Goal: Transaction & Acquisition: Book appointment/travel/reservation

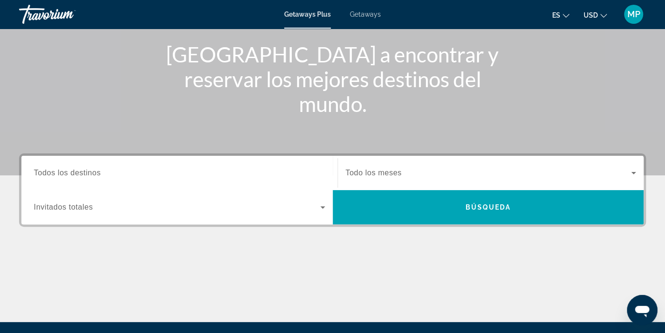
scroll to position [109, 0]
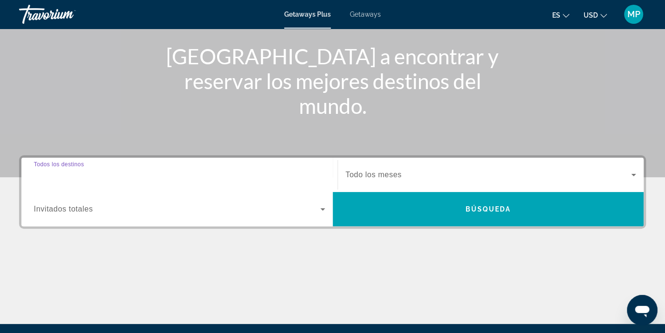
click at [108, 175] on input "Destination Todos los destinos" at bounding box center [179, 174] width 291 height 11
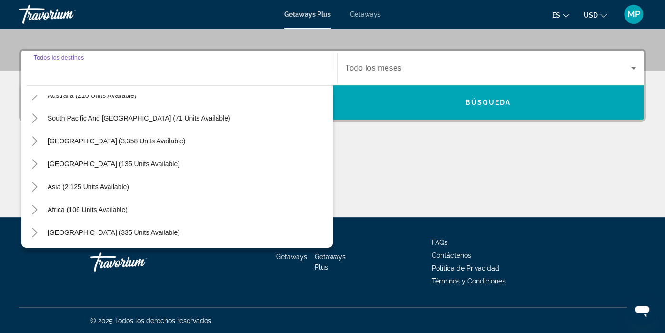
scroll to position [154, 0]
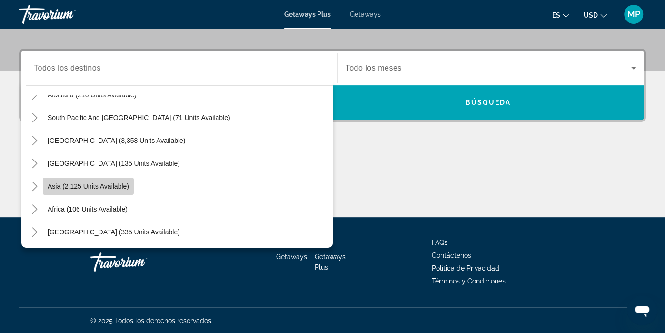
click at [102, 187] on span "Asia (2,125 units available)" at bounding box center [88, 186] width 81 height 8
type input "**********"
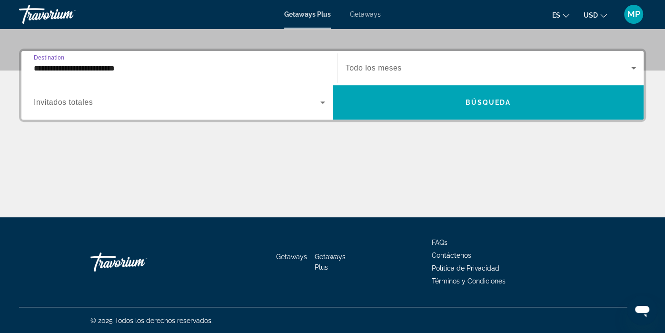
click at [321, 102] on icon "Search widget" at bounding box center [322, 102] width 11 height 11
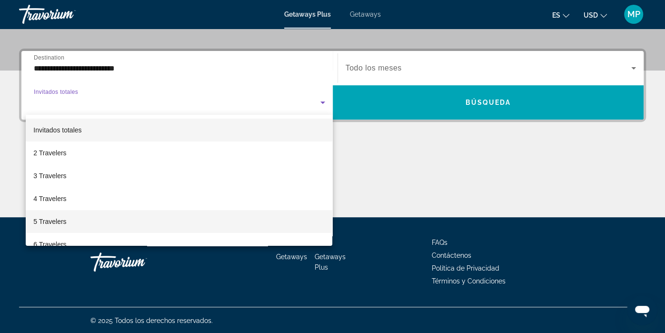
click at [69, 221] on mat-option "5 Travelers" at bounding box center [179, 221] width 307 height 23
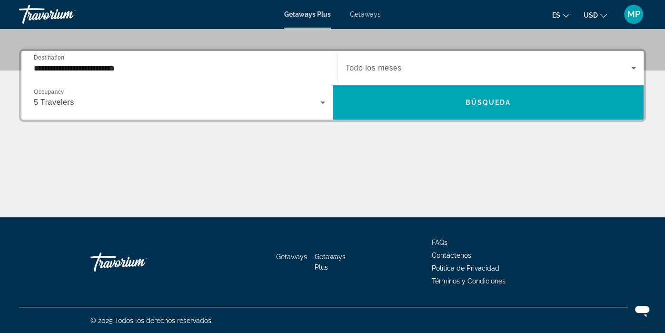
click at [400, 68] on span "Todo los meses" at bounding box center [374, 68] width 56 height 8
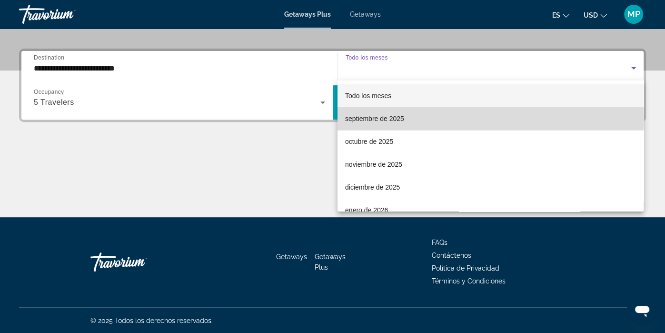
click at [408, 119] on mat-option "septiembre de 2025" at bounding box center [490, 118] width 306 height 23
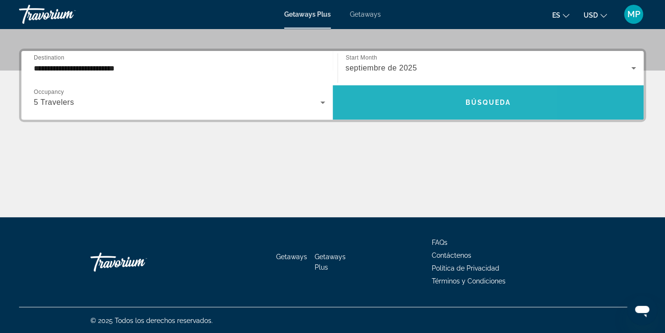
click at [419, 106] on span "Search widget" at bounding box center [488, 102] width 311 height 23
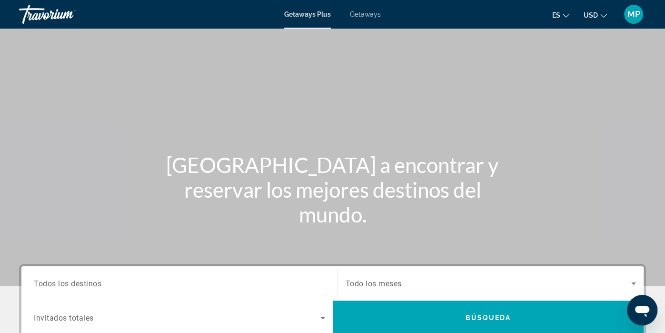
click at [86, 283] on span "Todos los destinos" at bounding box center [68, 282] width 68 height 9
click at [86, 283] on input "Destination Todos los destinos" at bounding box center [179, 283] width 291 height 11
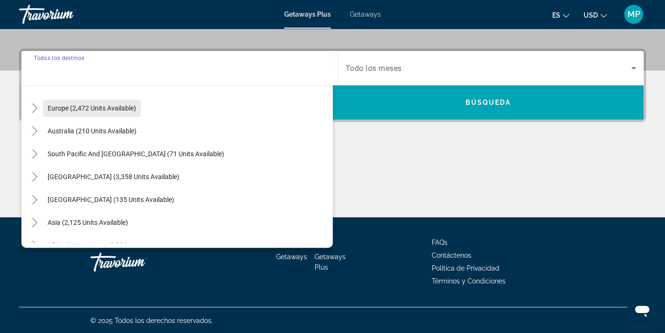
scroll to position [118, 0]
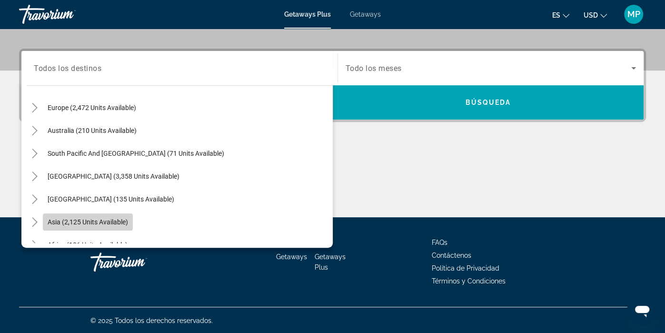
drag, startPoint x: 122, startPoint y: 224, endPoint x: 69, endPoint y: 214, distance: 53.2
click at [69, 214] on button "Asia (2,125 units available)" at bounding box center [88, 221] width 90 height 17
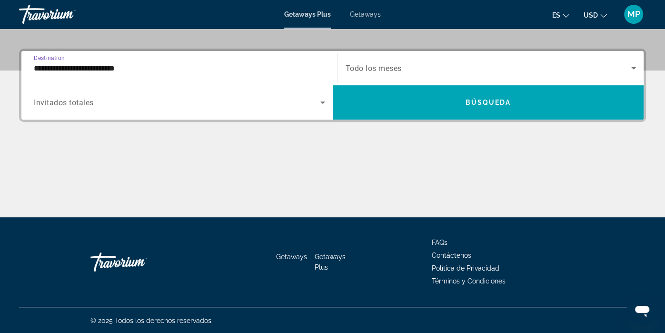
click at [85, 67] on input "**********" at bounding box center [179, 68] width 291 height 11
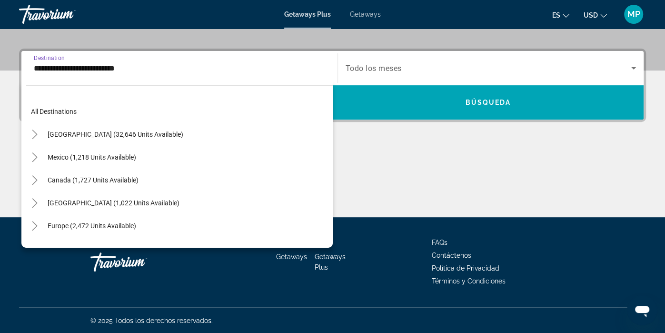
scroll to position [171, 0]
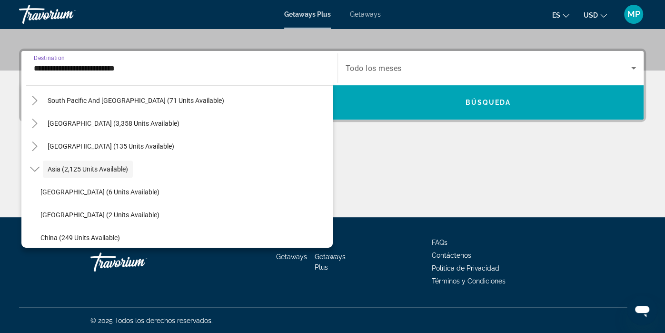
click at [37, 67] on input "**********" at bounding box center [179, 68] width 291 height 11
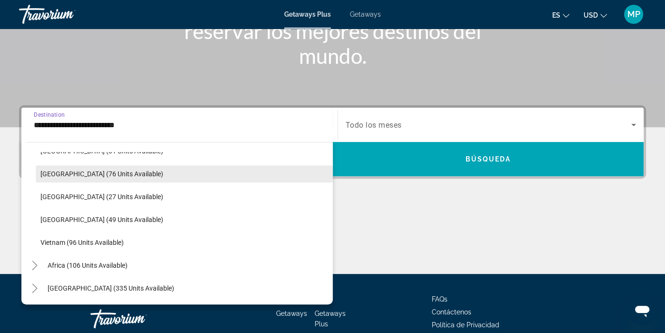
scroll to position [161, 0]
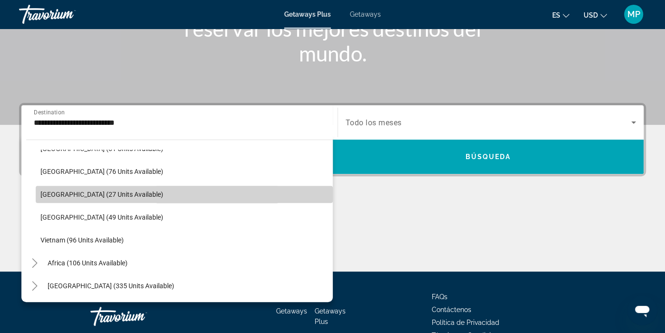
click at [256, 189] on span "Search widget" at bounding box center [184, 194] width 297 height 23
type input "**********"
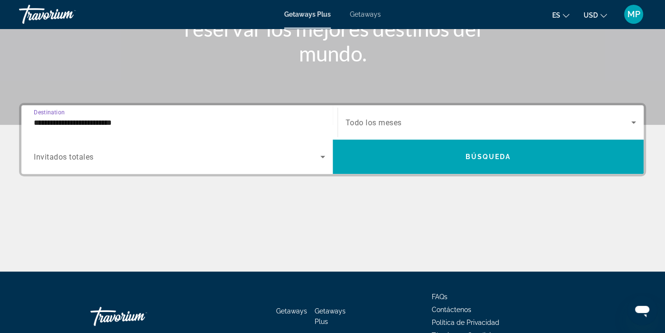
scroll to position [215, 0]
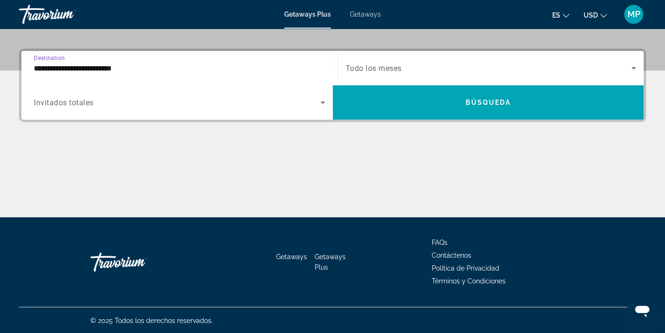
click at [58, 65] on input "**********" at bounding box center [179, 68] width 291 height 11
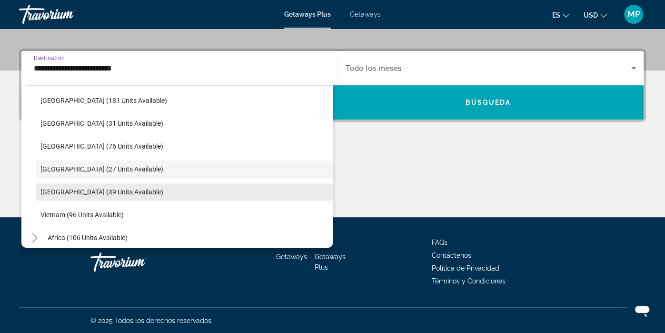
scroll to position [406, 0]
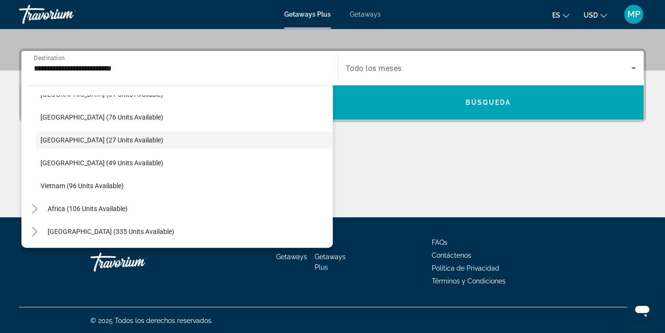
click at [11, 77] on div "**********" at bounding box center [332, 133] width 665 height 168
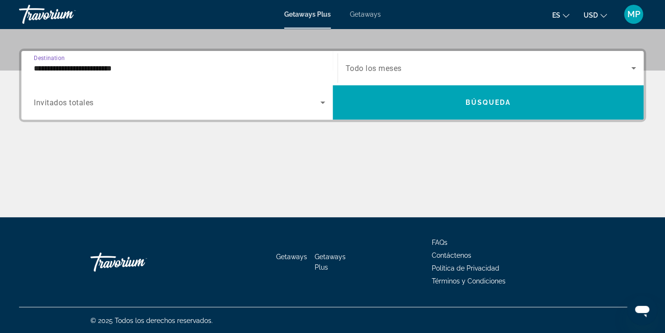
click at [121, 69] on input "**********" at bounding box center [179, 68] width 291 height 11
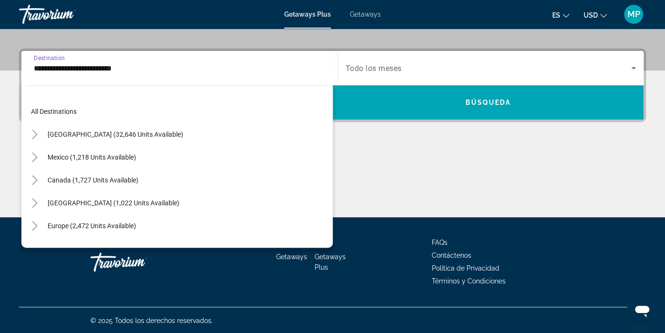
scroll to position [377, 0]
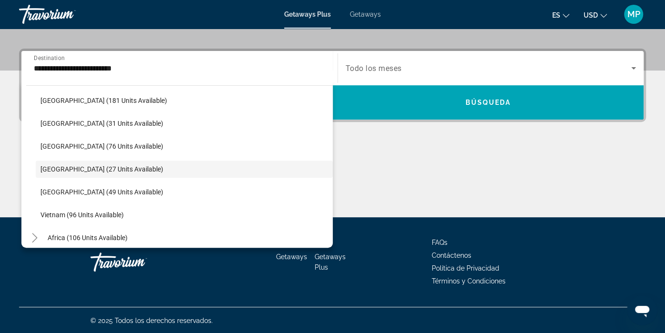
click at [5, 119] on div "**********" at bounding box center [332, 133] width 665 height 168
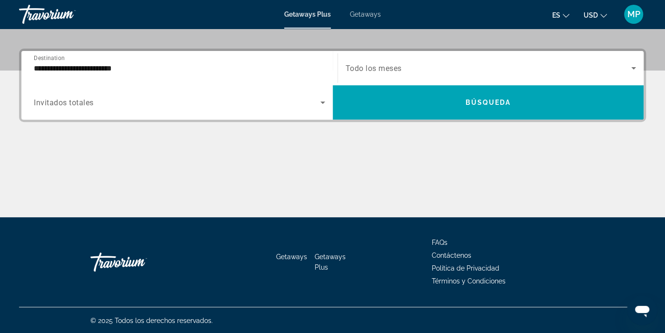
click at [317, 12] on span "Getaways Plus" at bounding box center [307, 14] width 47 height 8
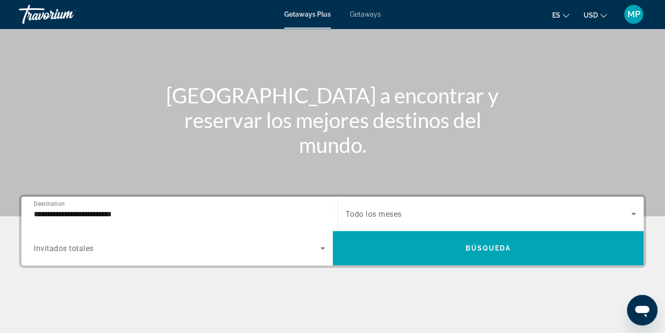
scroll to position [60, 0]
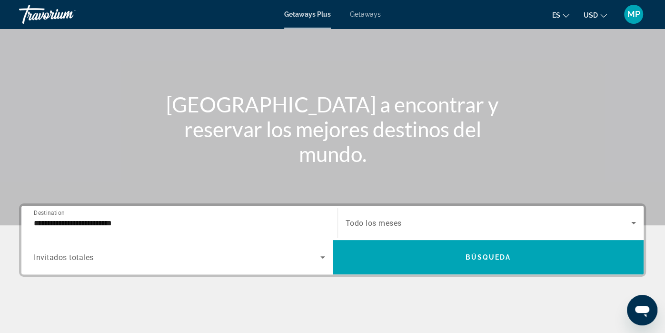
click at [133, 221] on input "**********" at bounding box center [179, 223] width 291 height 11
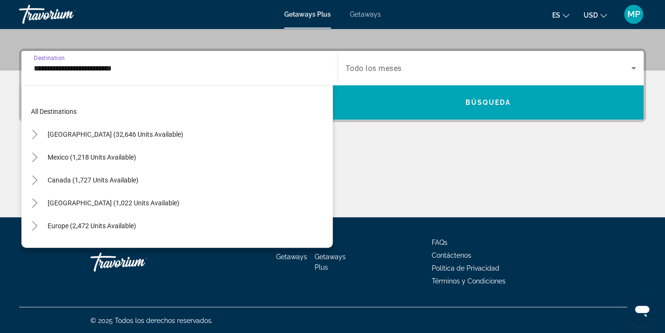
scroll to position [377, 0]
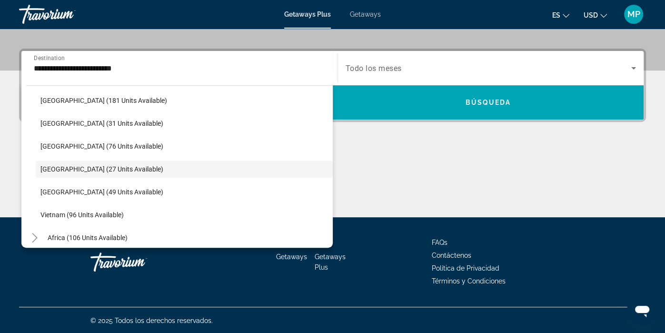
click at [6, 139] on div "**********" at bounding box center [332, 133] width 665 height 168
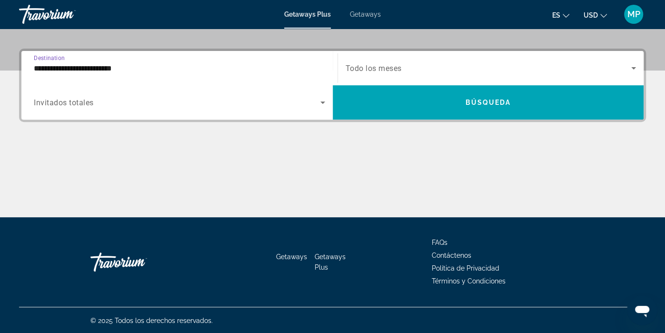
click at [135, 65] on input "**********" at bounding box center [179, 68] width 291 height 11
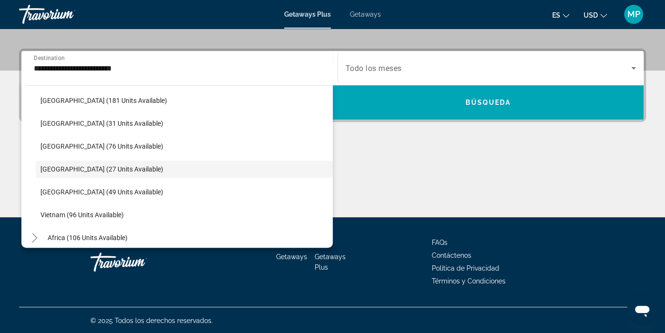
click at [13, 87] on div "**********" at bounding box center [332, 133] width 665 height 168
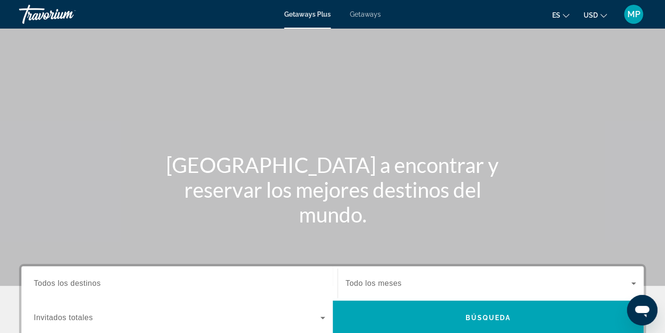
click at [73, 284] on span "Todos los destinos" at bounding box center [67, 283] width 67 height 8
click at [73, 284] on input "Destination Todos los destinos" at bounding box center [179, 283] width 291 height 11
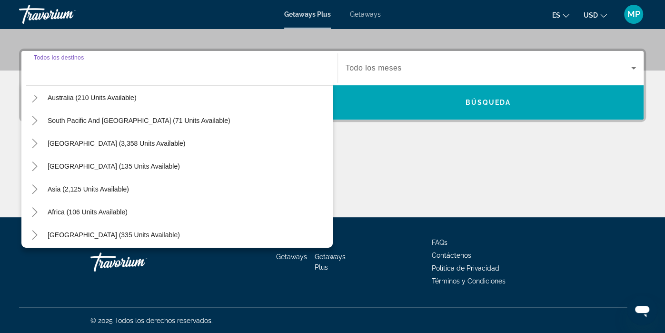
scroll to position [149, 0]
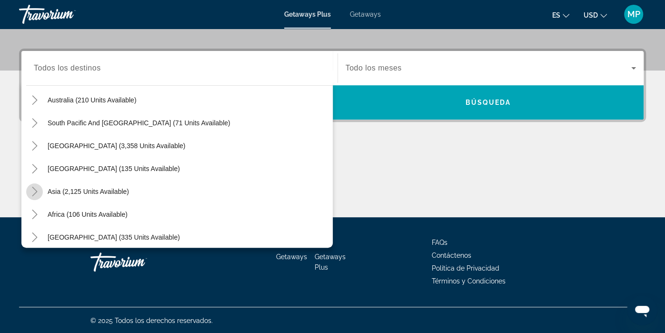
click at [35, 192] on icon "Toggle Asia (2,125 units available)" at bounding box center [35, 192] width 10 height 10
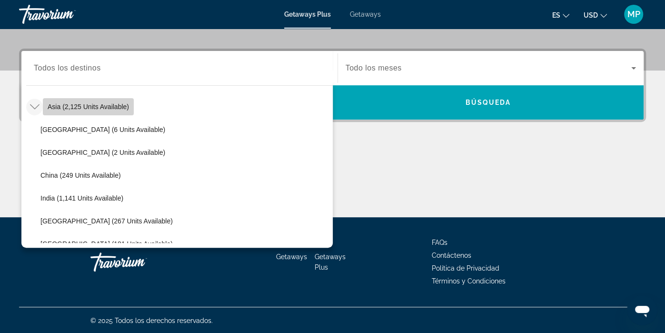
click at [120, 109] on span "Asia (2,125 units available)" at bounding box center [88, 107] width 81 height 8
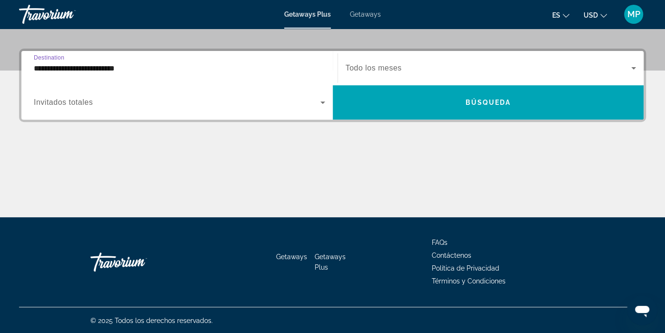
click at [120, 68] on input "**********" at bounding box center [179, 68] width 291 height 11
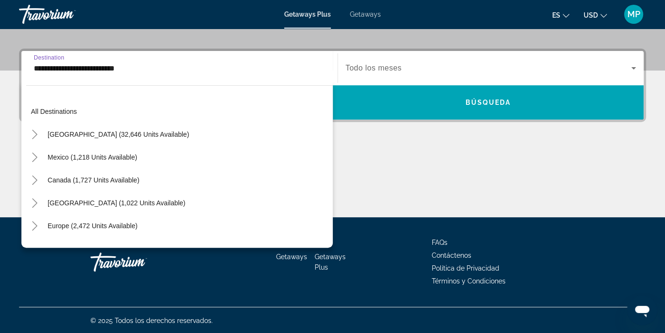
scroll to position [171, 0]
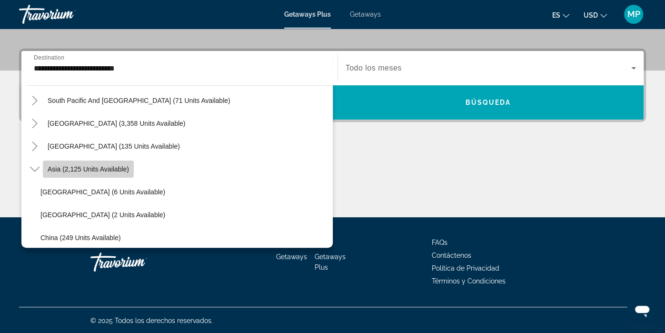
click at [125, 170] on span "Asia (2,125 units available)" at bounding box center [88, 169] width 81 height 8
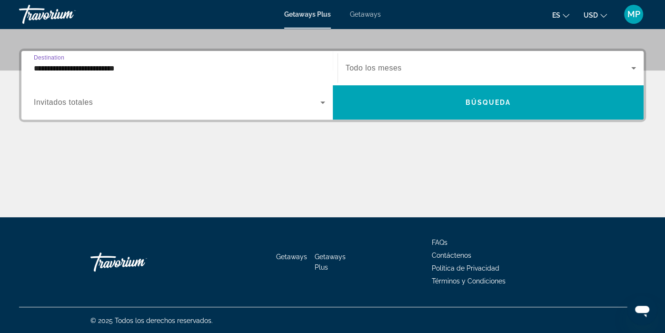
click at [117, 70] on input "**********" at bounding box center [179, 68] width 291 height 11
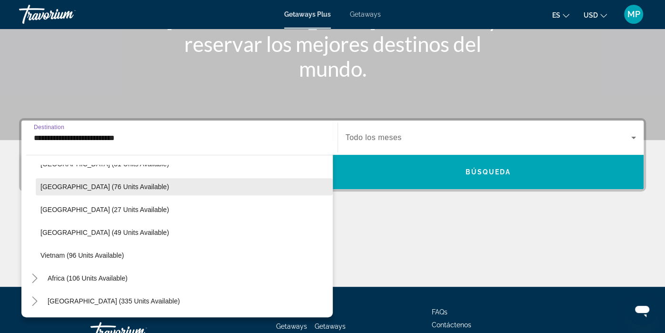
scroll to position [152, 0]
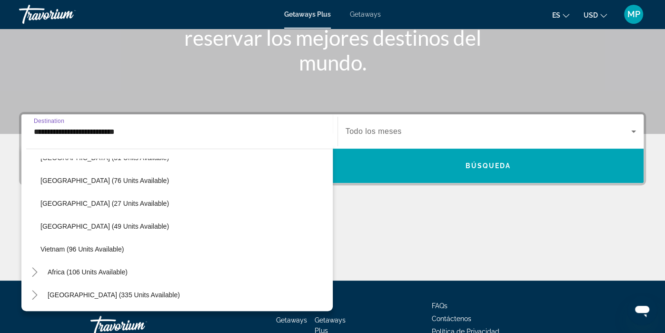
click at [156, 131] on input "**********" at bounding box center [179, 131] width 291 height 11
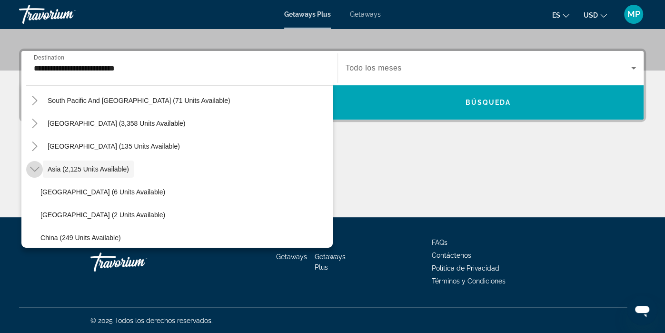
click at [34, 170] on icon "Toggle Asia (2,125 units available)" at bounding box center [35, 169] width 10 height 5
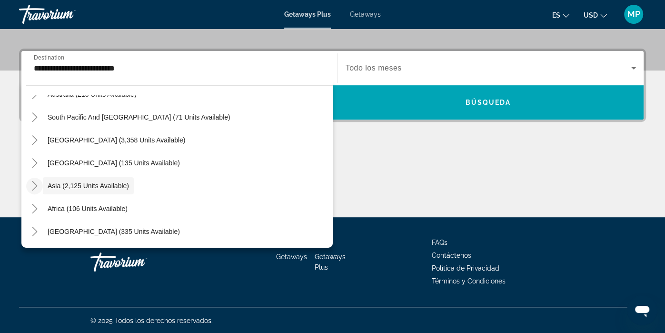
scroll to position [154, 0]
click at [37, 184] on icon "Toggle Asia (2,125 units available)" at bounding box center [35, 186] width 10 height 10
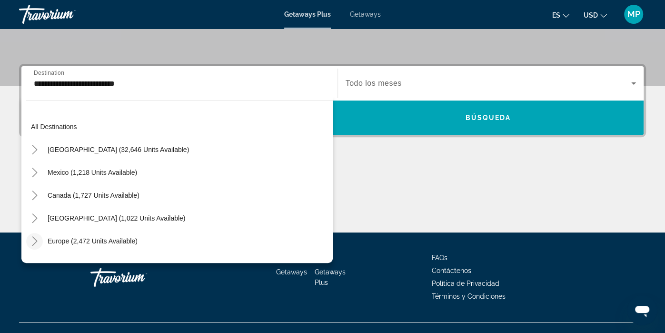
scroll to position [202, 0]
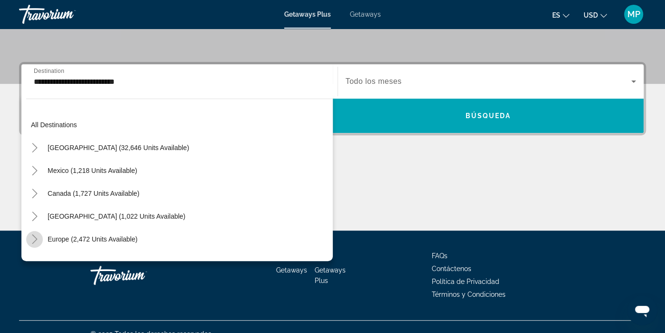
click at [35, 240] on icon "Toggle Europe (2,472 units available)" at bounding box center [35, 239] width 10 height 10
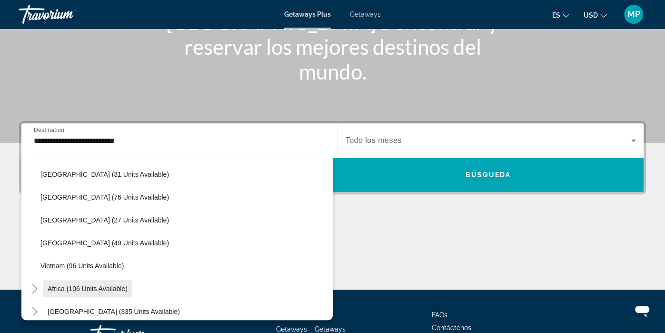
scroll to position [877, 0]
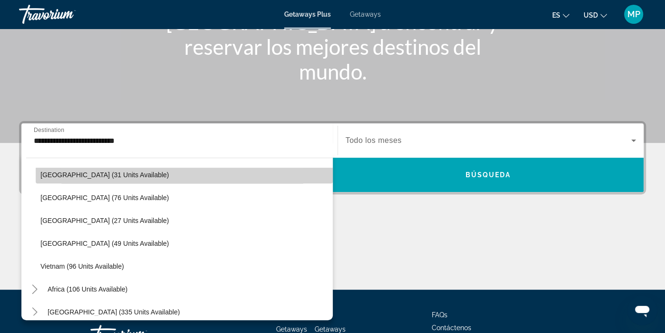
click at [136, 176] on span "Search widget" at bounding box center [184, 174] width 297 height 23
type input "**********"
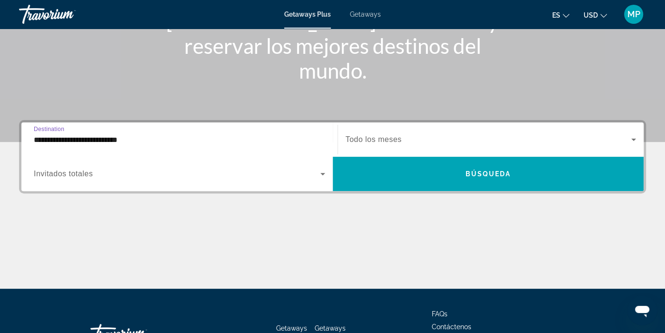
scroll to position [215, 0]
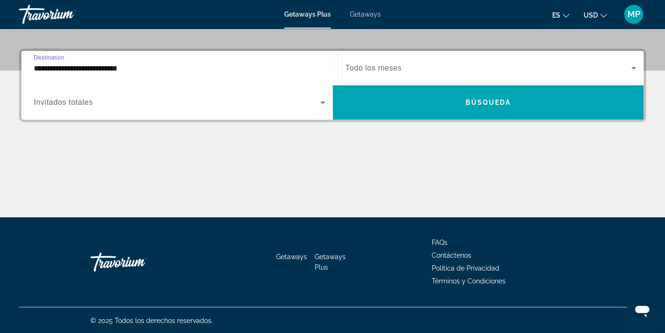
click at [117, 68] on input "**********" at bounding box center [179, 68] width 291 height 11
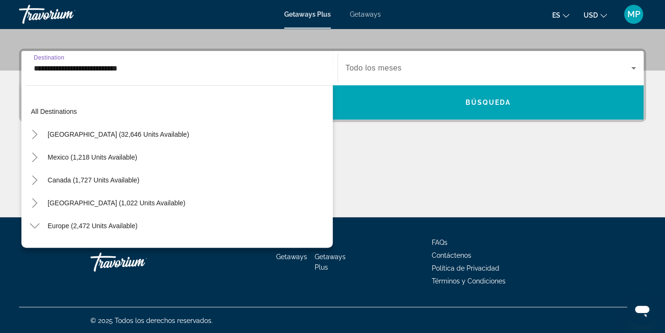
scroll to position [810, 0]
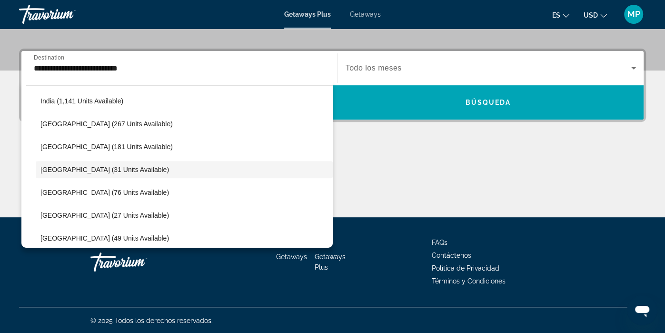
click at [22, 94] on div "All destinations United States (32,646 units available) Mexico (1,218 units ava…" at bounding box center [176, 163] width 311 height 167
click at [11, 95] on div "**********" at bounding box center [332, 133] width 665 height 168
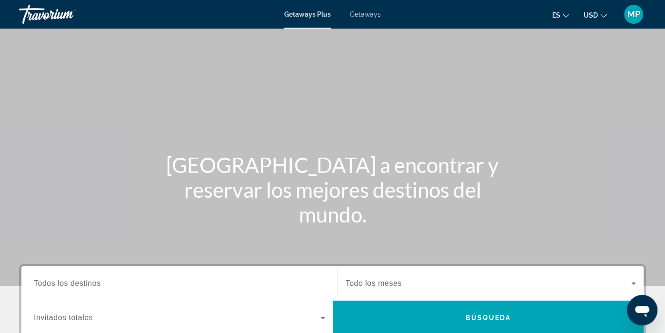
click at [93, 283] on span "Todos los destinos" at bounding box center [67, 283] width 67 height 8
click at [93, 283] on input "Destination Todos los destinos" at bounding box center [179, 283] width 291 height 11
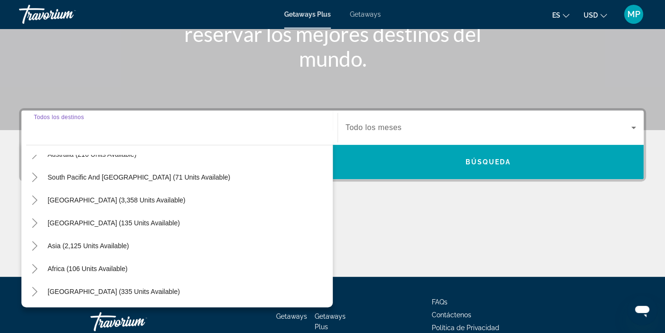
scroll to position [153, 0]
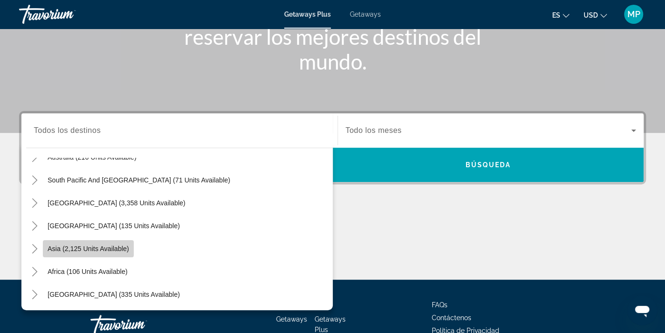
click at [119, 250] on span "Asia (2,125 units available)" at bounding box center [88, 249] width 81 height 8
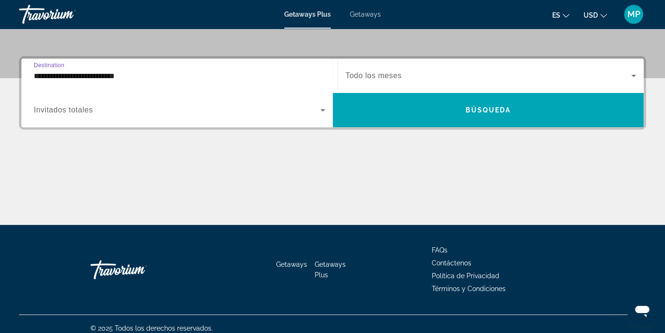
scroll to position [215, 0]
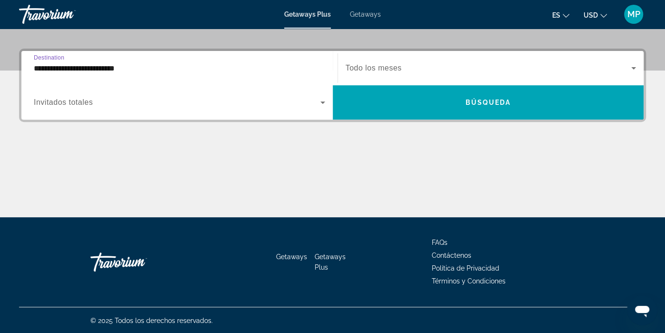
click at [119, 67] on input "**********" at bounding box center [179, 68] width 291 height 11
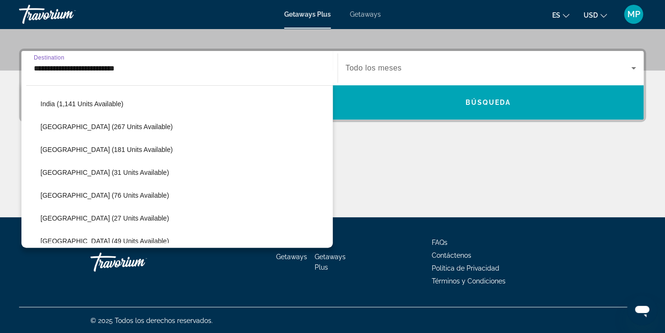
scroll to position [328, 0]
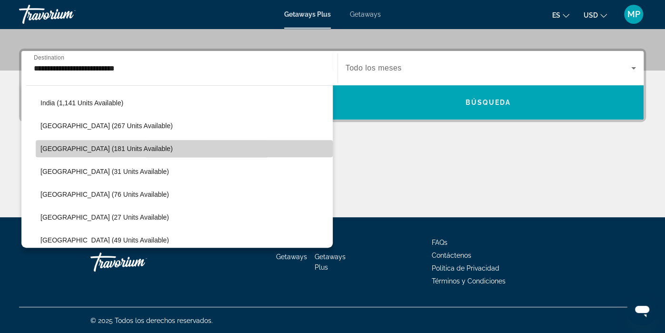
click at [118, 146] on span "Malaysia (181 units available)" at bounding box center [106, 149] width 132 height 8
type input "**********"
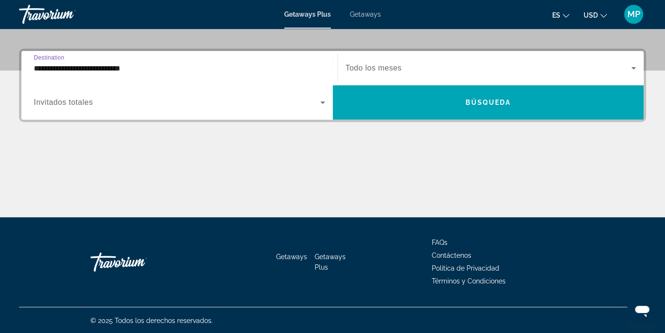
click at [34, 68] on input "**********" at bounding box center [179, 68] width 291 height 11
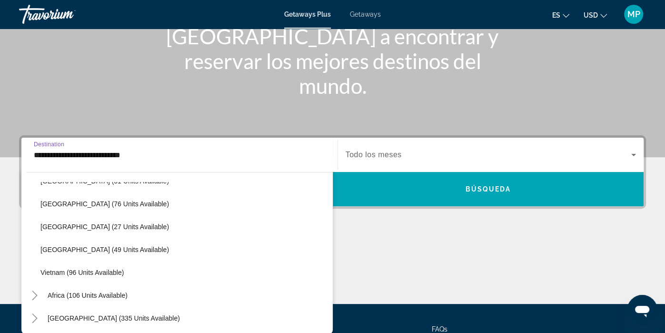
scroll to position [98, 0]
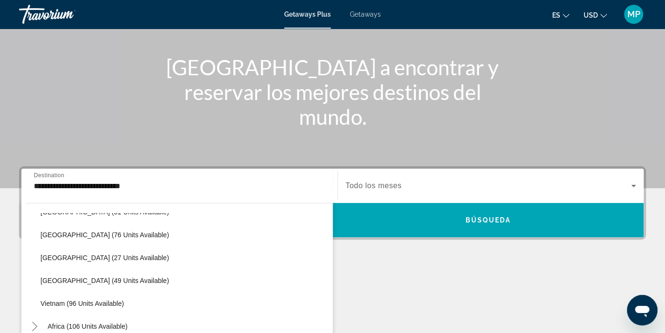
click at [195, 124] on div "Main content" at bounding box center [332, 45] width 665 height 286
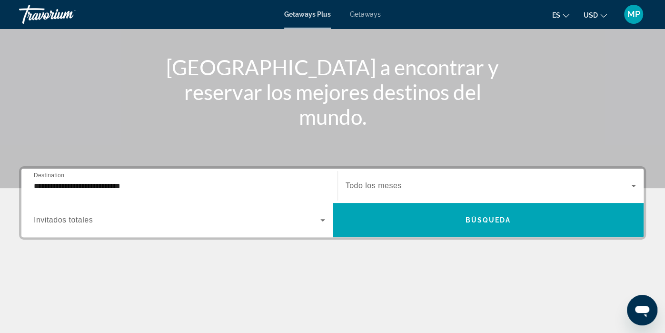
click at [18, 137] on div "Main content" at bounding box center [332, 45] width 665 height 286
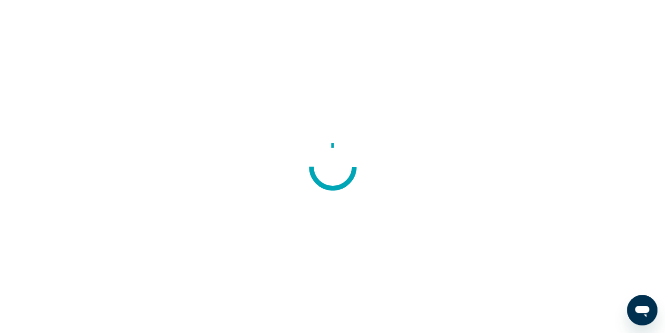
click at [68, 155] on div at bounding box center [332, 166] width 665 height 333
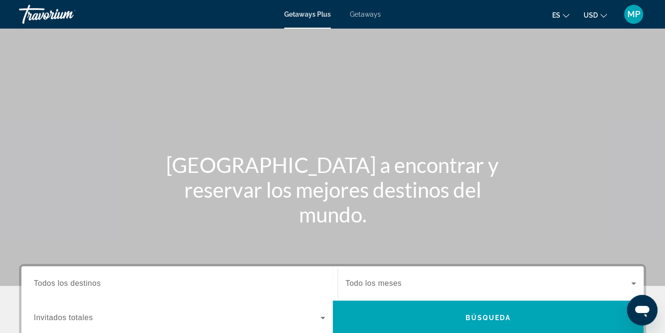
click at [88, 283] on span "Todos los destinos" at bounding box center [67, 283] width 67 height 8
click at [88, 283] on input "Destination Todos los destinos" at bounding box center [179, 283] width 291 height 11
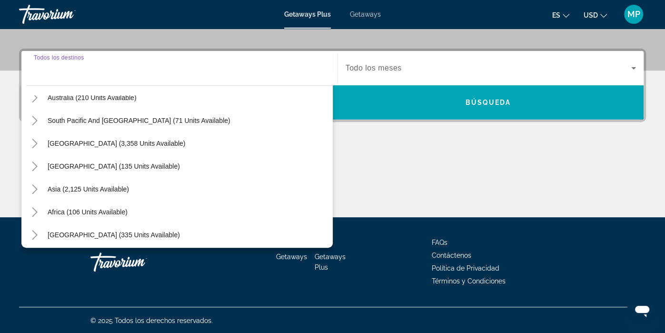
scroll to position [154, 0]
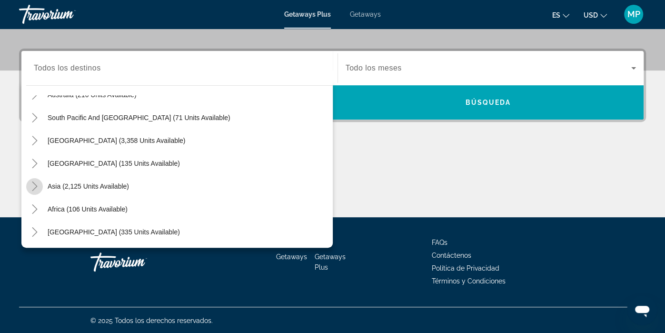
click at [36, 185] on icon "Toggle Asia (2,125 units available)" at bounding box center [34, 186] width 5 height 10
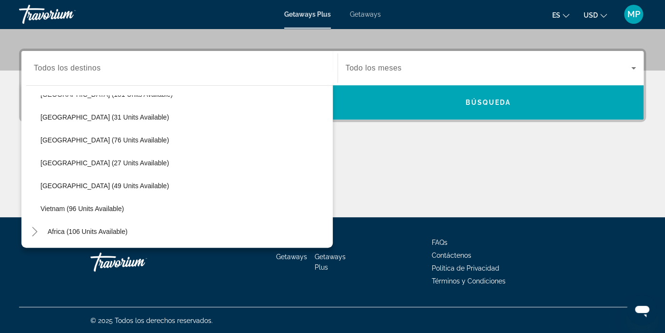
scroll to position [380, 0]
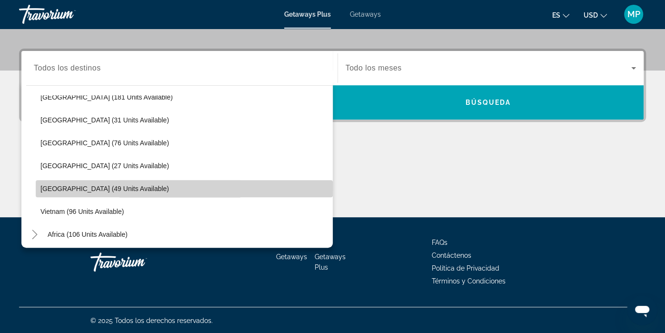
click at [44, 185] on span "[GEOGRAPHIC_DATA] (49 units available)" at bounding box center [104, 189] width 129 height 8
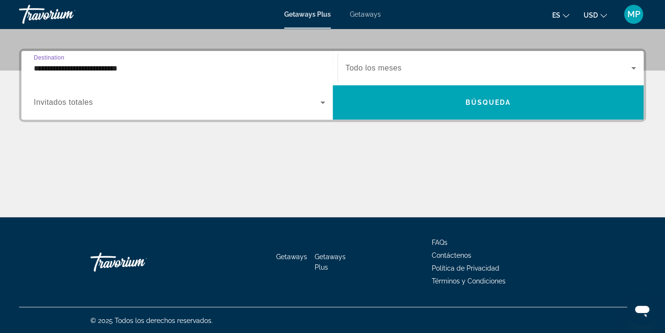
click at [111, 67] on input "**********" at bounding box center [179, 68] width 291 height 11
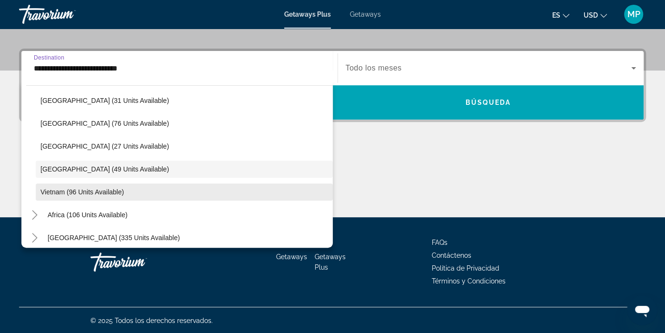
scroll to position [399, 0]
click at [112, 186] on span "Search widget" at bounding box center [184, 192] width 297 height 23
type input "**********"
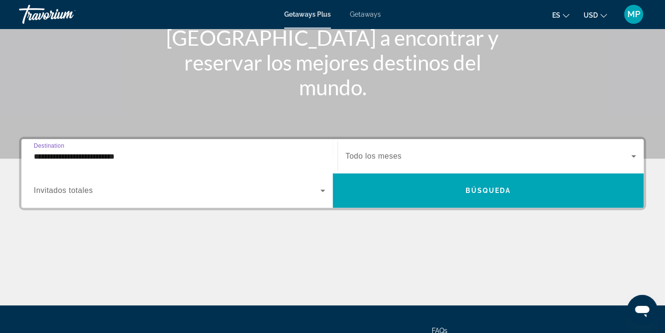
scroll to position [123, 0]
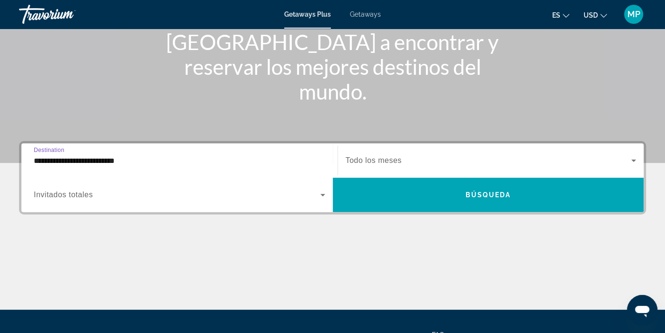
click at [129, 162] on input "**********" at bounding box center [179, 160] width 291 height 11
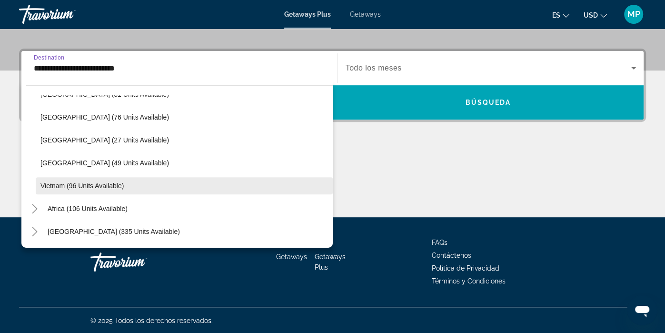
scroll to position [211, 0]
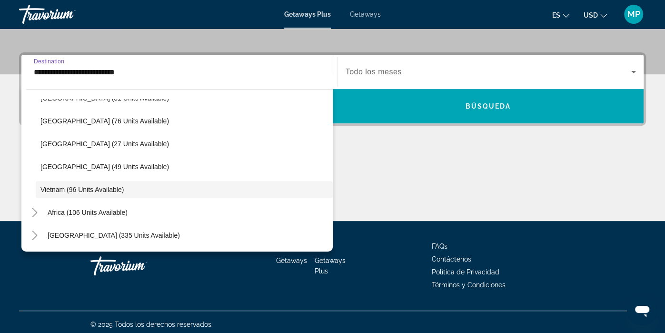
click at [121, 71] on input "**********" at bounding box center [179, 72] width 291 height 11
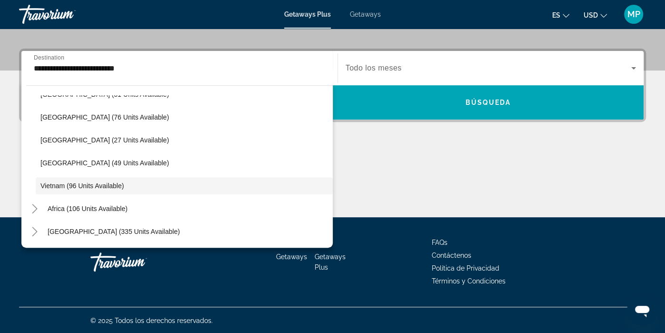
click at [4, 172] on div "**********" at bounding box center [332, 133] width 665 height 168
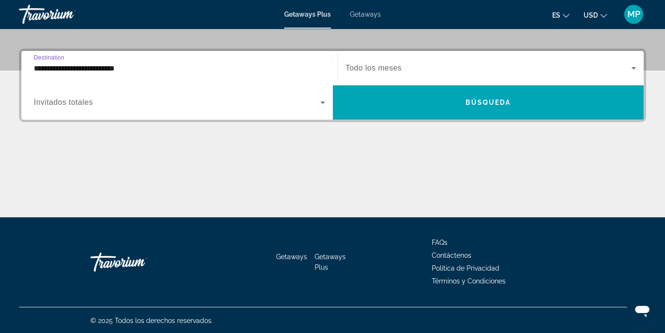
click at [138, 69] on input "**********" at bounding box center [179, 68] width 291 height 11
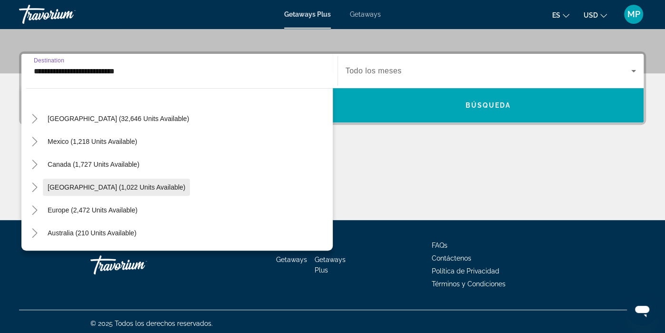
scroll to position [0, 0]
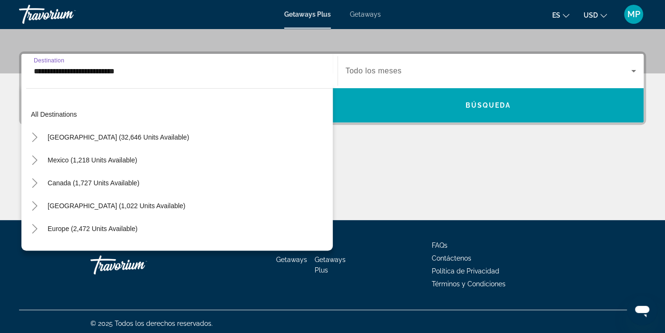
click at [0, 95] on div "**********" at bounding box center [332, 135] width 665 height 168
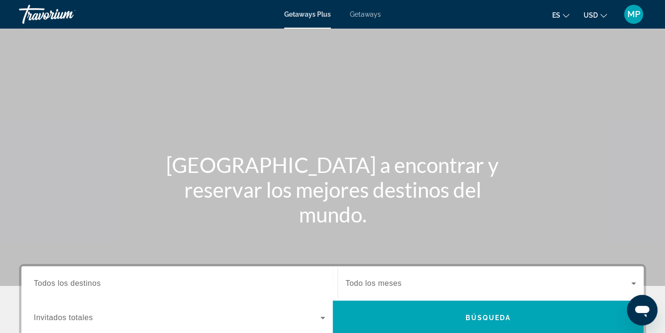
click at [85, 285] on span "Todos los destinos" at bounding box center [67, 283] width 67 height 8
click at [85, 285] on input "Destination Todos los destinos" at bounding box center [179, 283] width 291 height 11
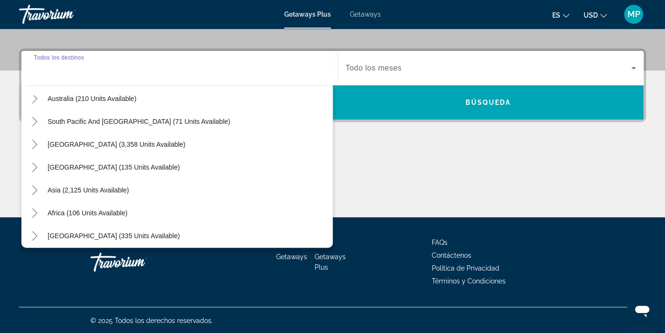
scroll to position [153, 0]
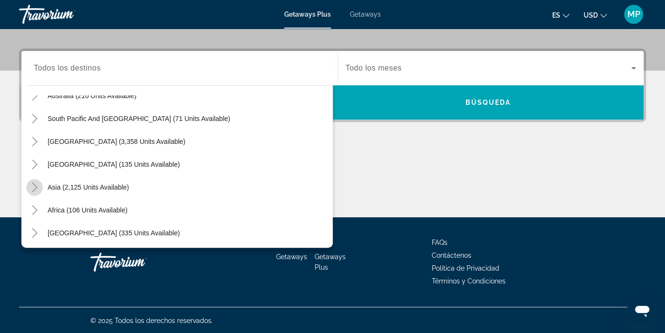
click at [34, 187] on icon "Toggle Asia (2,125 units available)" at bounding box center [34, 187] width 5 height 10
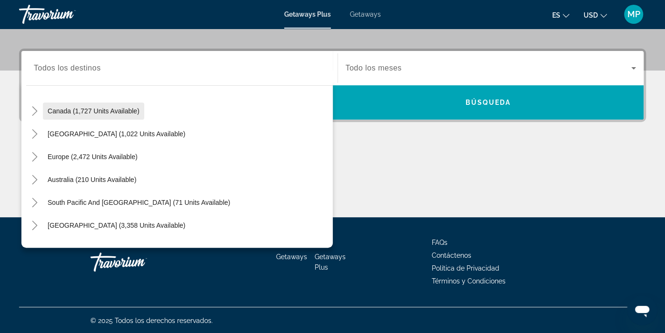
scroll to position [67, 0]
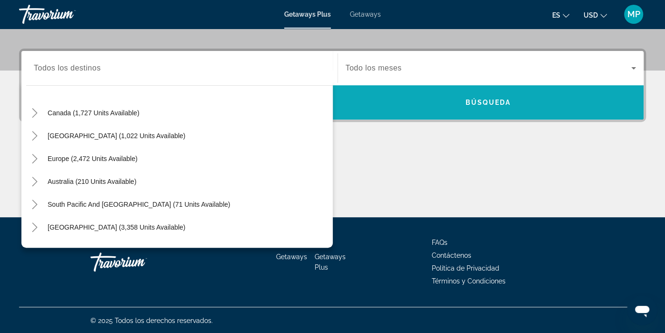
click at [478, 96] on span "Search widget" at bounding box center [488, 102] width 311 height 23
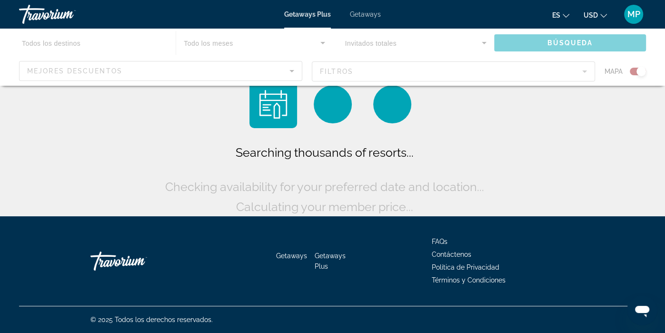
click at [131, 68] on div "Main content" at bounding box center [332, 57] width 665 height 57
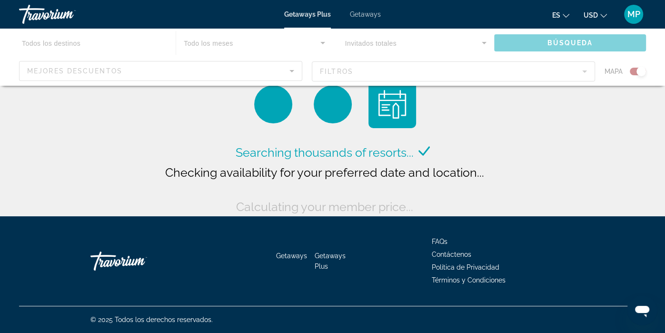
click at [131, 68] on div "Main content" at bounding box center [332, 57] width 665 height 57
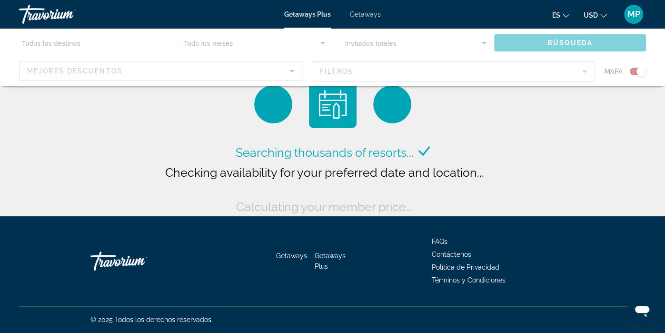
click at [201, 67] on div "Main content" at bounding box center [332, 57] width 665 height 57
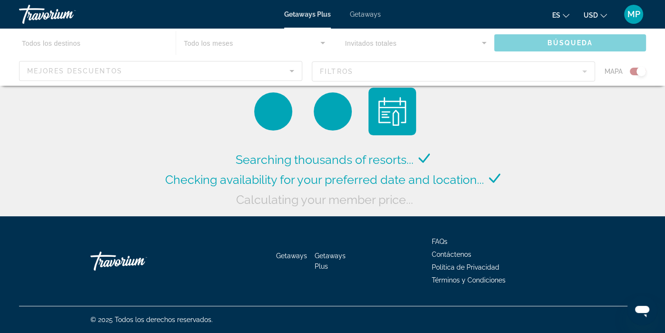
click at [18, 50] on div "Main content" at bounding box center [332, 57] width 665 height 57
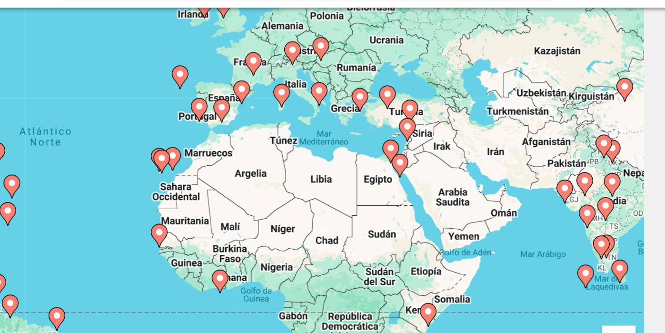
scroll to position [63, 0]
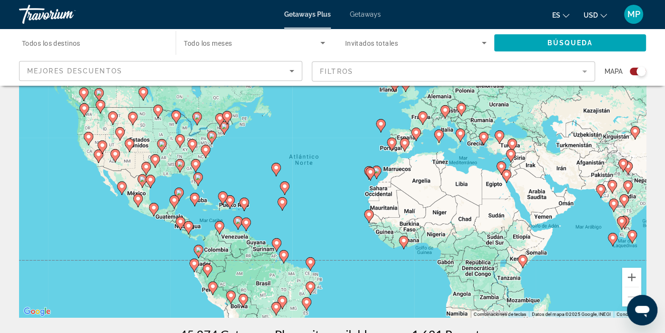
click at [81, 69] on span "Mejores descuentos" at bounding box center [74, 71] width 95 height 8
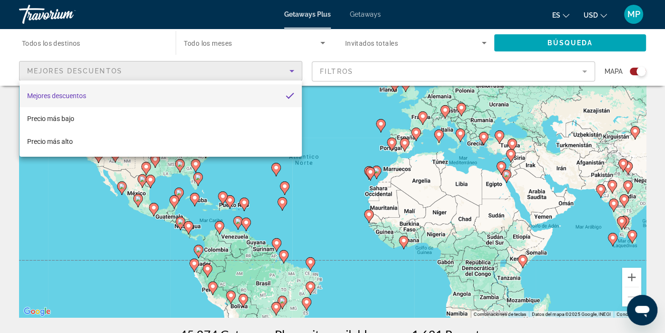
click at [76, 45] on div at bounding box center [332, 166] width 665 height 333
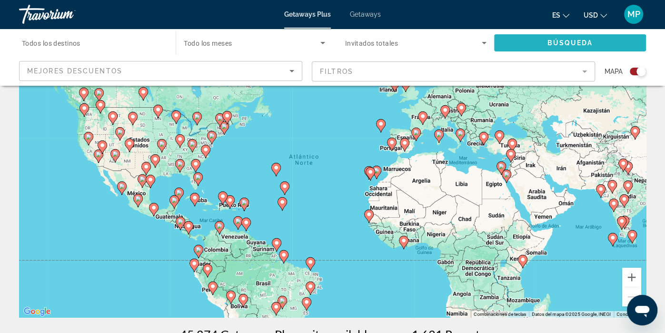
click at [578, 37] on span "Search widget" at bounding box center [570, 42] width 152 height 23
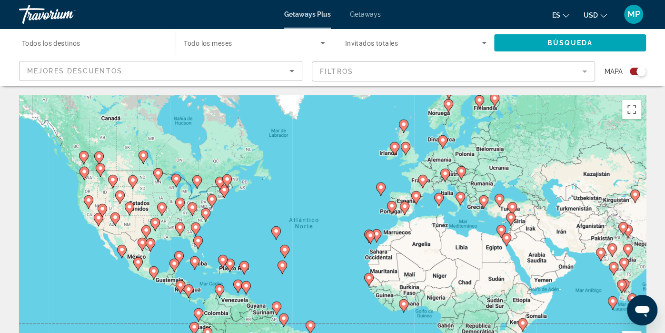
click at [572, 70] on mat-form-field "Filtros" at bounding box center [453, 71] width 283 height 20
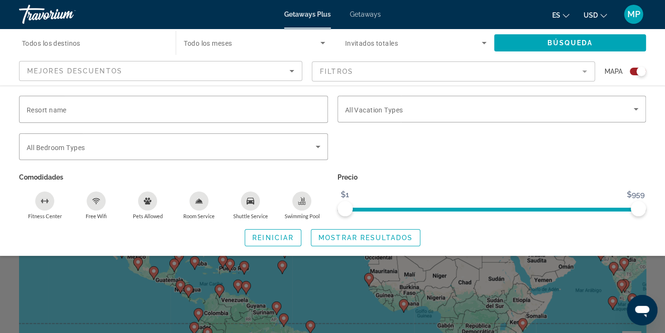
scroll to position [0, 0]
click at [413, 68] on mat-form-field "Filtros" at bounding box center [453, 71] width 283 height 20
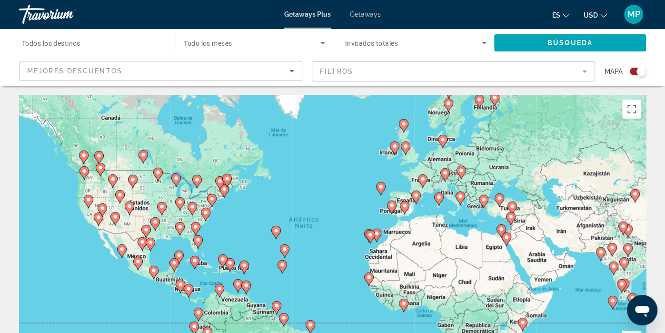
click at [181, 67] on div "Mejores descuentos" at bounding box center [158, 70] width 262 height 11
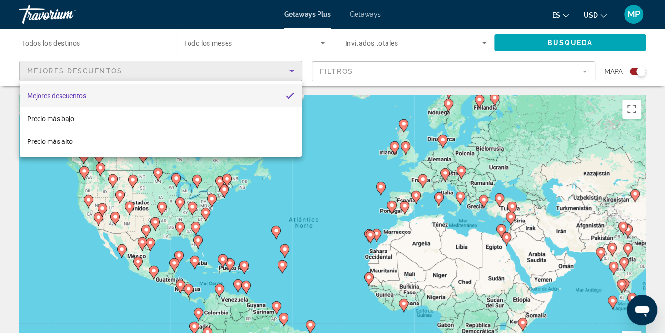
click at [181, 67] on div at bounding box center [332, 166] width 665 height 333
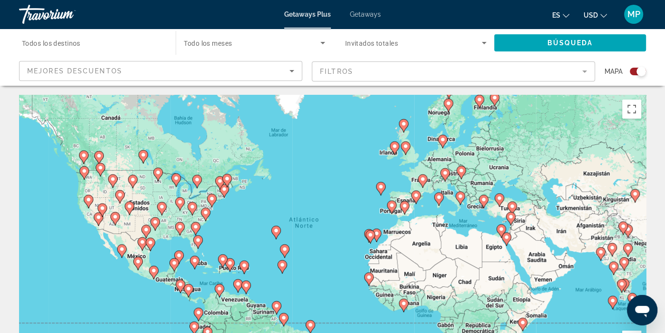
scroll to position [0, 0]
click at [629, 111] on button "Activar o desactivar la vista de pantalla completa" at bounding box center [631, 109] width 19 height 19
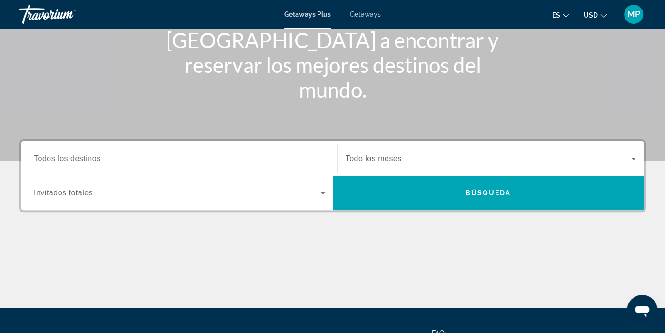
click at [62, 157] on span "Todos los destinos" at bounding box center [67, 158] width 67 height 8
click at [62, 157] on input "Destination Todos los destinos" at bounding box center [179, 158] width 291 height 11
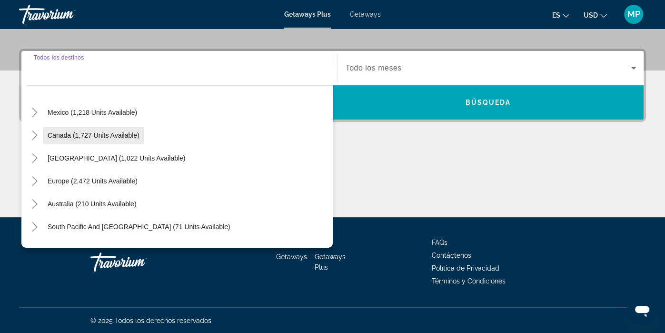
scroll to position [45, 0]
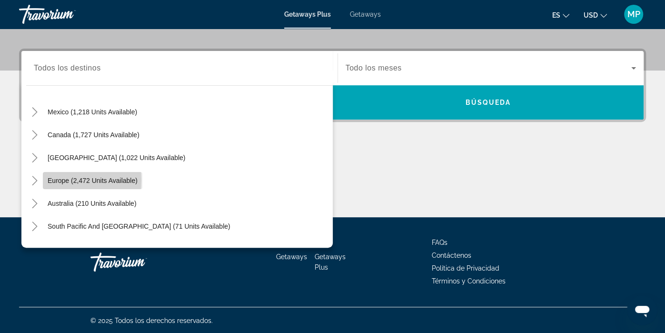
click at [65, 178] on span "Europe (2,472 units available)" at bounding box center [93, 181] width 90 height 8
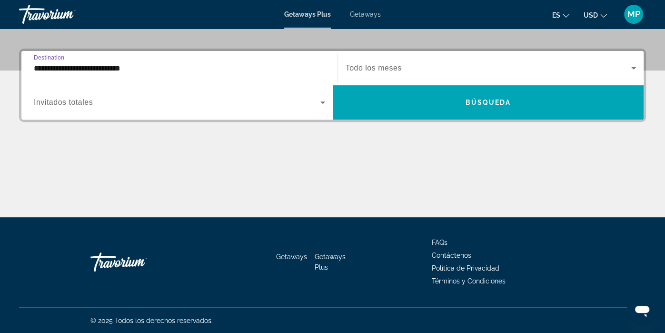
click at [108, 64] on input "**********" at bounding box center [179, 68] width 291 height 11
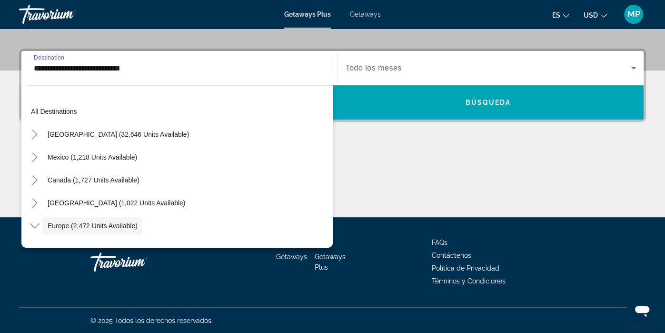
scroll to position [57, 0]
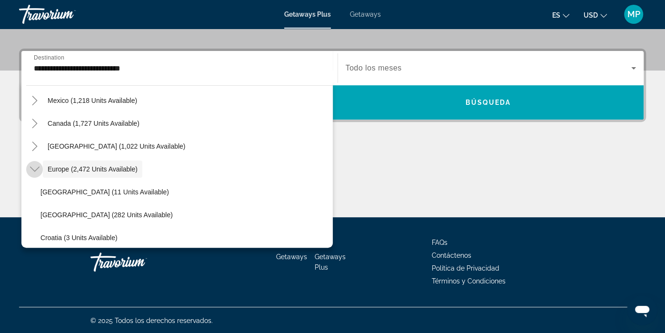
click at [32, 168] on icon "Toggle Europe (2,472 units available)" at bounding box center [35, 169] width 10 height 5
click at [32, 168] on icon "Toggle Europe (2,472 units available)" at bounding box center [35, 169] width 10 height 10
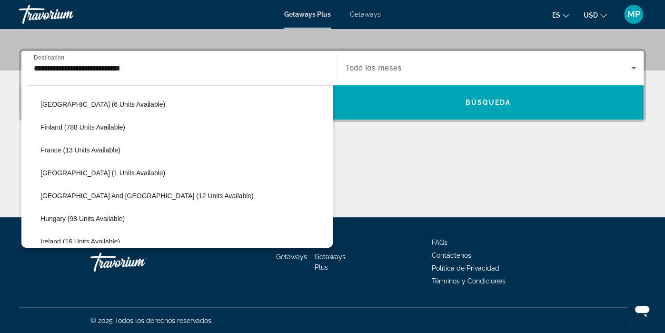
scroll to position [215, 0]
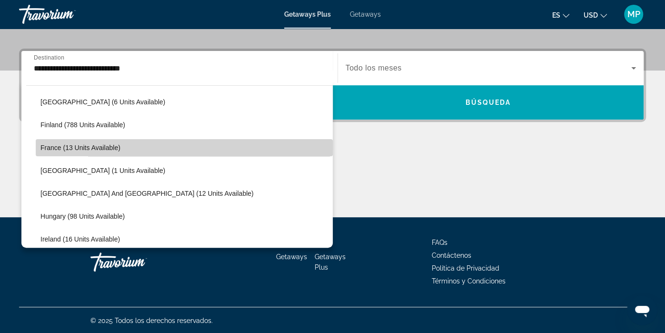
click at [89, 144] on span "France (13 units available)" at bounding box center [80, 148] width 80 height 8
type input "**********"
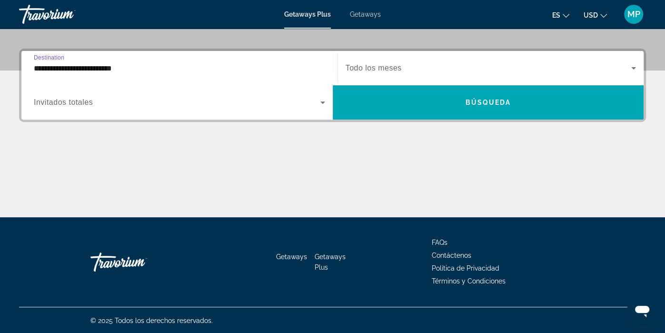
click at [323, 101] on icon "Search widget" at bounding box center [322, 102] width 5 height 2
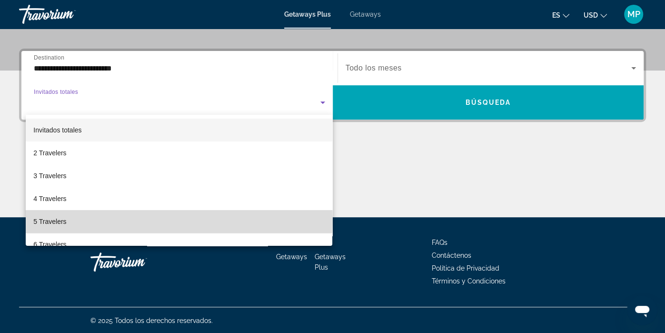
click at [100, 219] on mat-option "5 Travelers" at bounding box center [179, 221] width 307 height 23
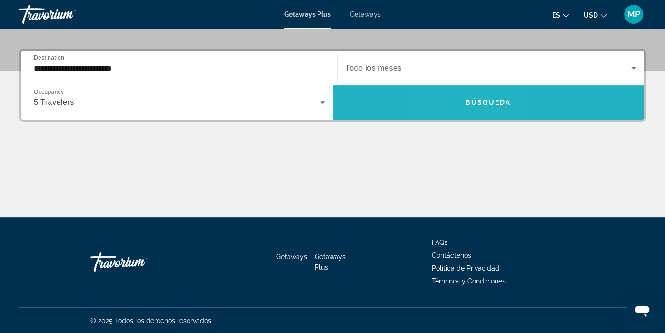
click at [465, 100] on span "Search widget" at bounding box center [488, 102] width 311 height 23
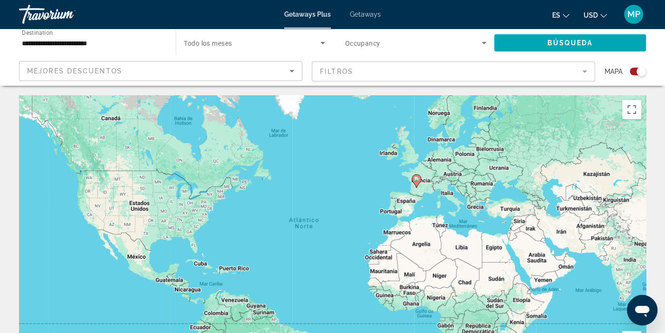
click at [447, 196] on div "Para activar la función de arrastrar con el teclado, presiona Alt + Intro. Una …" at bounding box center [332, 238] width 627 height 286
click at [446, 191] on div "Para activar la función de arrastrar con el teclado, presiona Alt + Intro. Una …" at bounding box center [332, 238] width 627 height 286
click at [416, 182] on icon "Main content" at bounding box center [416, 181] width 9 height 12
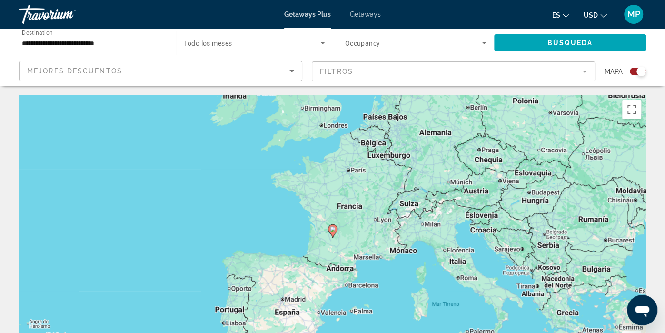
click at [399, 252] on div "Para activar la función de arrastrar con el teclado, presiona Alt + Intro. Una …" at bounding box center [332, 238] width 627 height 286
click at [335, 233] on icon "Main content" at bounding box center [332, 231] width 9 height 12
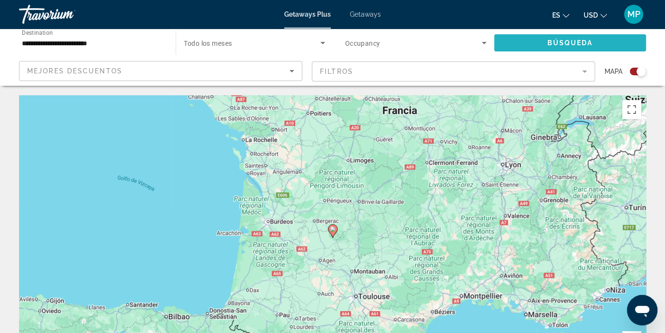
click at [520, 40] on span "Search widget" at bounding box center [570, 42] width 152 height 23
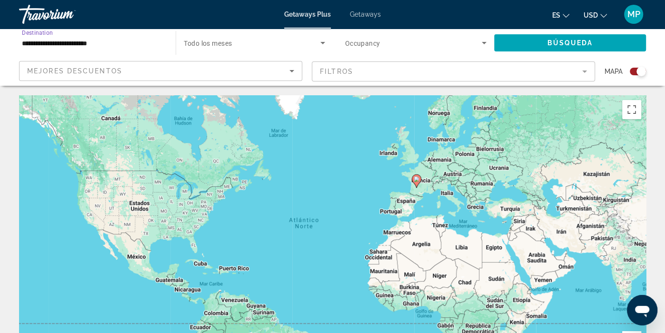
click at [106, 43] on input "**********" at bounding box center [92, 43] width 141 height 11
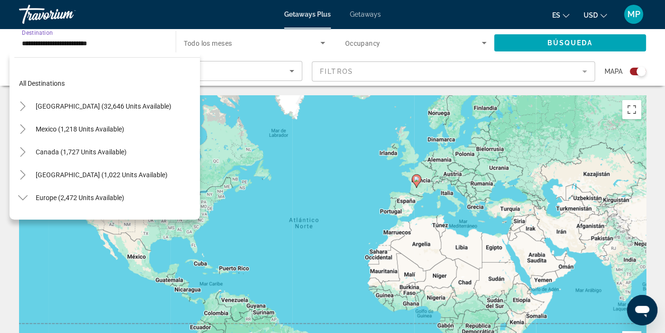
scroll to position [194, 0]
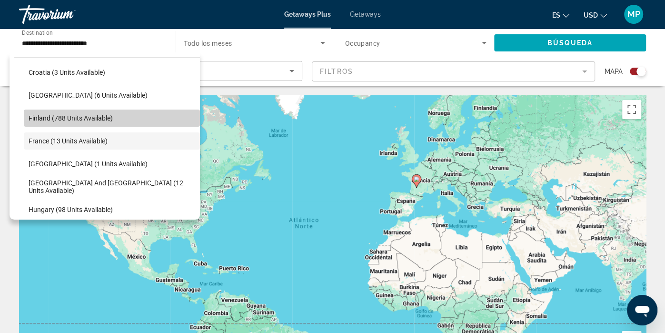
click at [103, 119] on span "Finland (788 units available)" at bounding box center [71, 118] width 84 height 8
type input "**********"
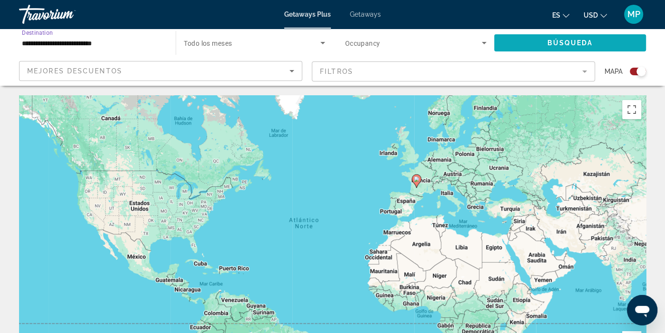
click at [508, 42] on span "Search widget" at bounding box center [570, 42] width 152 height 23
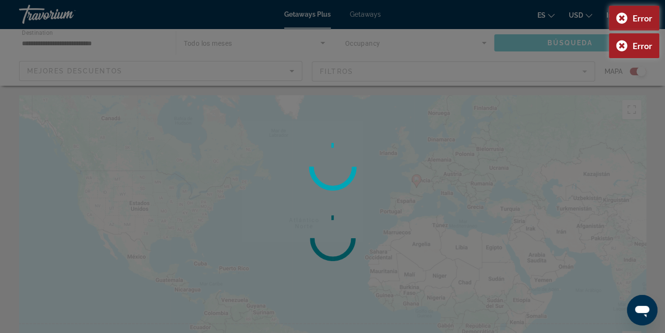
click at [508, 42] on div at bounding box center [332, 166] width 665 height 333
click at [621, 17] on div "Error" at bounding box center [634, 18] width 50 height 25
click at [621, 16] on div "Error" at bounding box center [634, 18] width 50 height 25
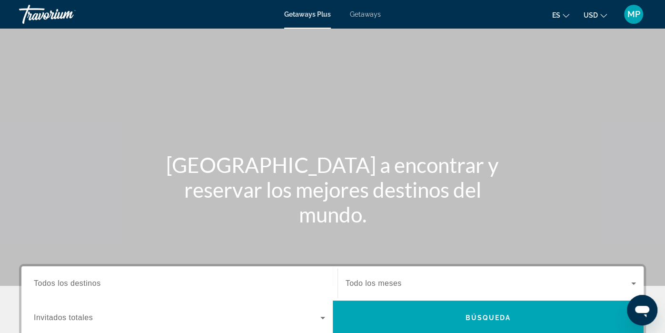
click at [76, 285] on span "Todos los destinos" at bounding box center [67, 283] width 67 height 8
click at [76, 285] on input "Destination Todos los destinos" at bounding box center [179, 283] width 291 height 11
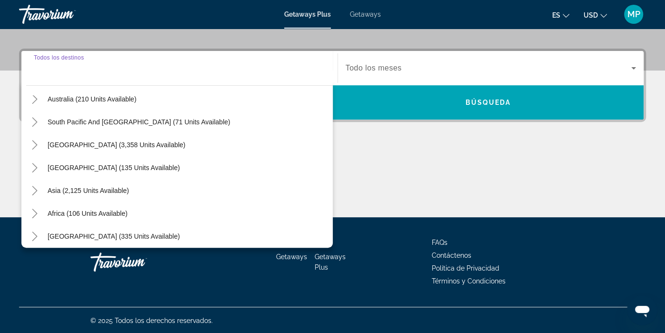
scroll to position [154, 0]
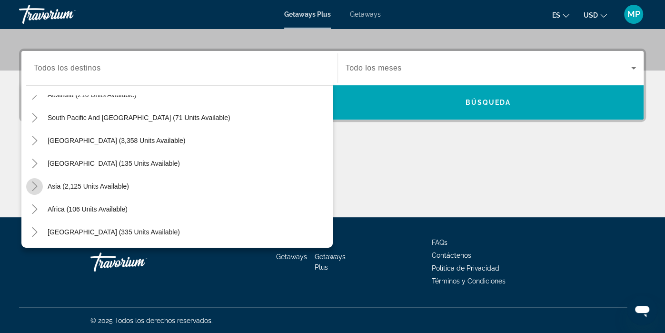
click at [36, 184] on icon "Toggle Asia (2,125 units available)" at bounding box center [34, 186] width 5 height 10
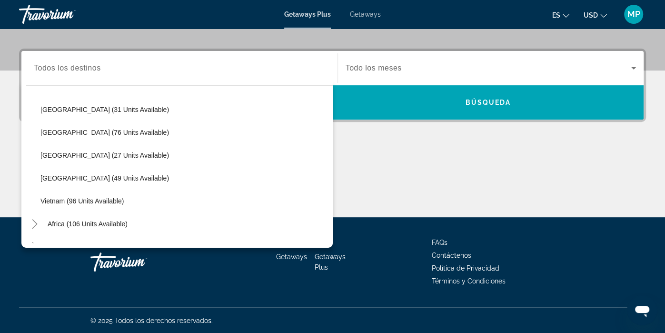
scroll to position [406, 0]
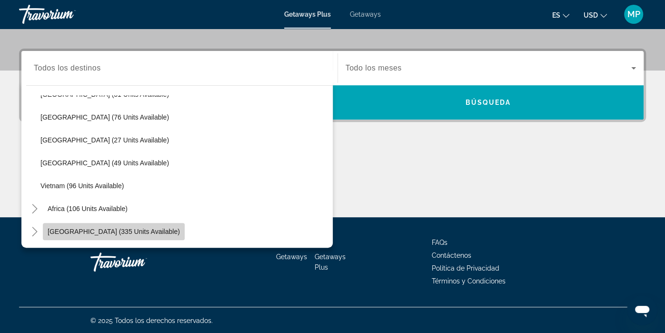
click at [131, 232] on span "[GEOGRAPHIC_DATA] (335 units available)" at bounding box center [114, 232] width 132 height 8
type input "**********"
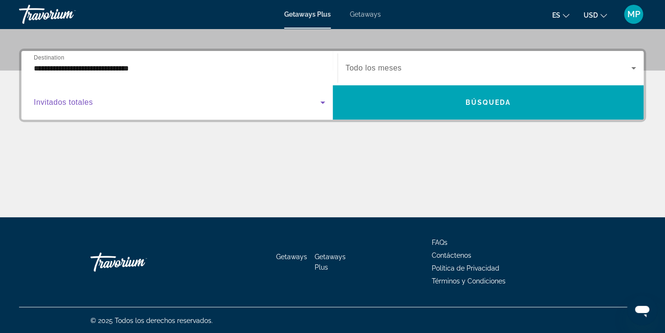
click at [323, 102] on icon "Search widget" at bounding box center [322, 102] width 11 height 11
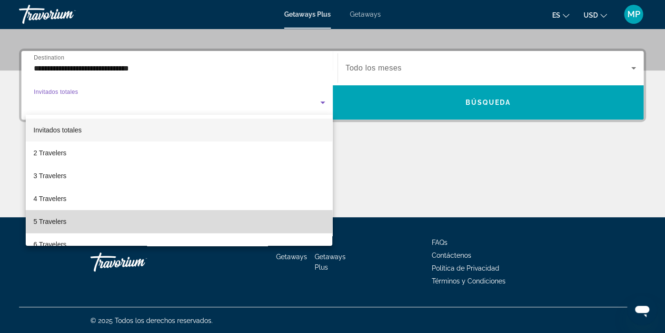
click at [57, 219] on span "5 Travelers" at bounding box center [49, 221] width 33 height 11
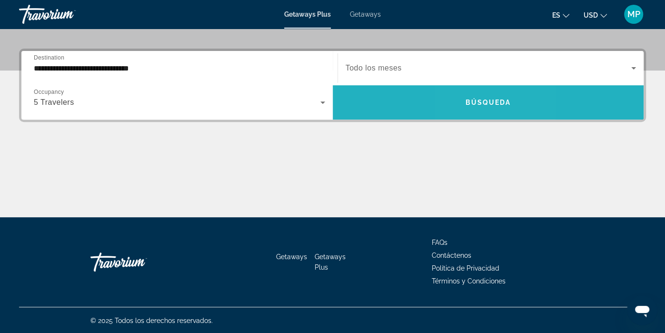
click at [479, 103] on span "Búsqueda" at bounding box center [488, 103] width 46 height 8
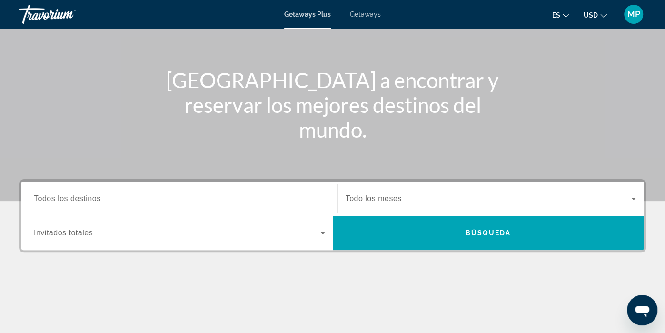
scroll to position [96, 0]
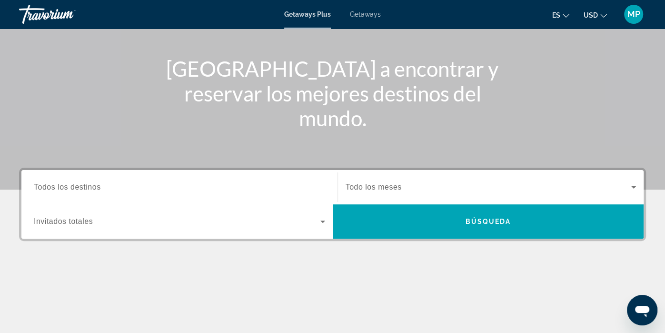
click at [93, 185] on span "Todos los destinos" at bounding box center [67, 187] width 67 height 8
click at [93, 185] on input "Destination Todos los destinos" at bounding box center [179, 187] width 291 height 11
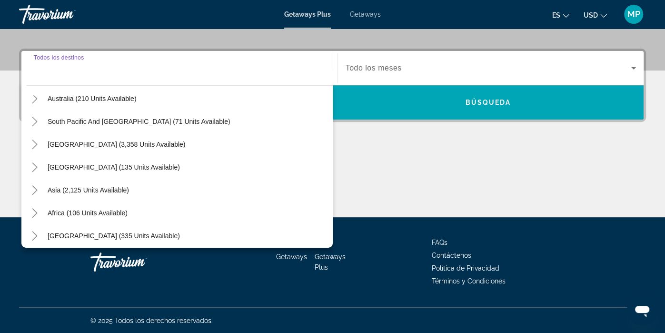
scroll to position [154, 0]
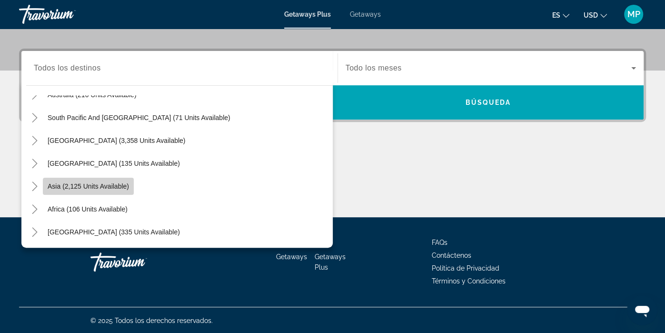
click at [103, 185] on span "Asia (2,125 units available)" at bounding box center [88, 186] width 81 height 8
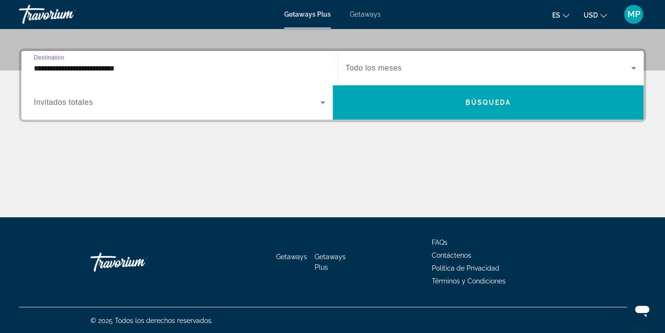
click at [109, 66] on input "**********" at bounding box center [179, 68] width 291 height 11
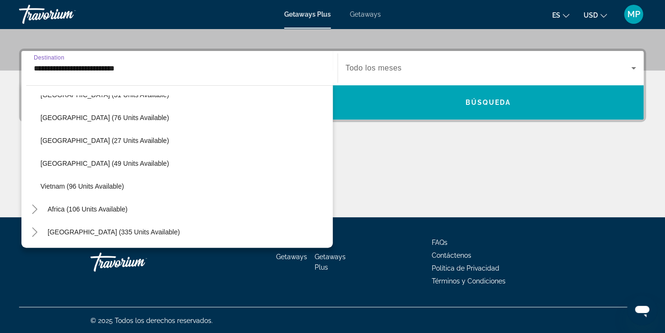
scroll to position [406, 0]
click at [34, 231] on icon "Toggle Middle East (335 units available)" at bounding box center [35, 232] width 10 height 10
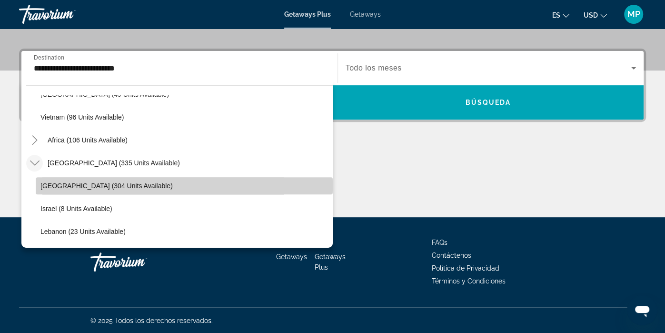
click at [66, 185] on span "[GEOGRAPHIC_DATA] (304 units available)" at bounding box center [106, 186] width 132 height 8
type input "**********"
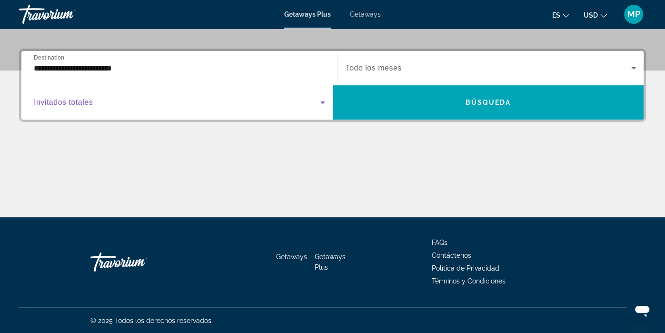
click at [323, 101] on icon "Search widget" at bounding box center [322, 102] width 5 height 2
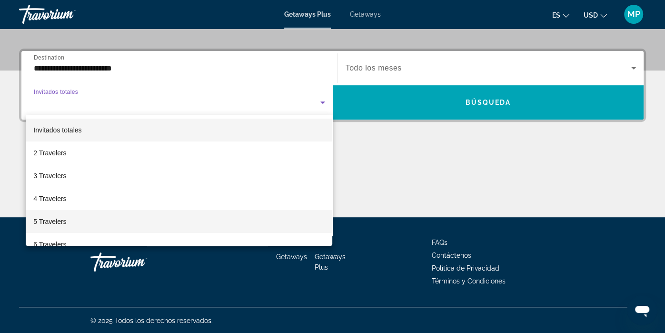
click at [178, 222] on mat-option "5 Travelers" at bounding box center [179, 221] width 307 height 23
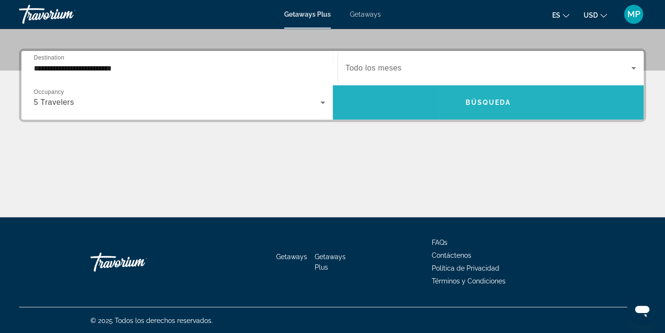
click at [481, 101] on span "Búsqueda" at bounding box center [488, 103] width 46 height 8
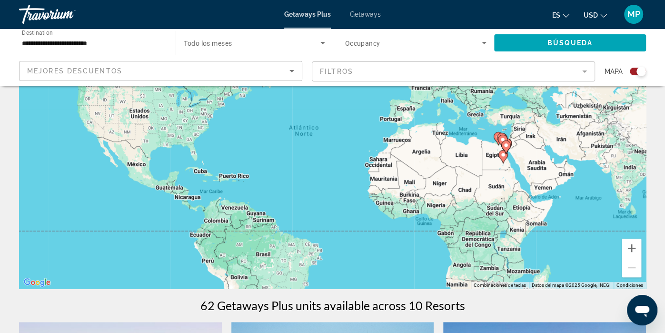
scroll to position [92, 0]
click at [504, 142] on icon "Main content" at bounding box center [505, 147] width 9 height 12
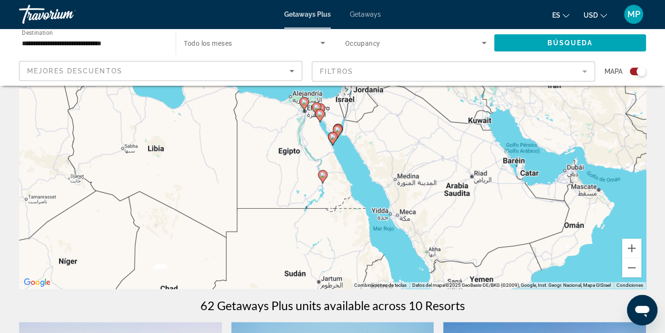
click at [323, 175] on image "Main content" at bounding box center [323, 175] width 6 height 6
type input "**********"
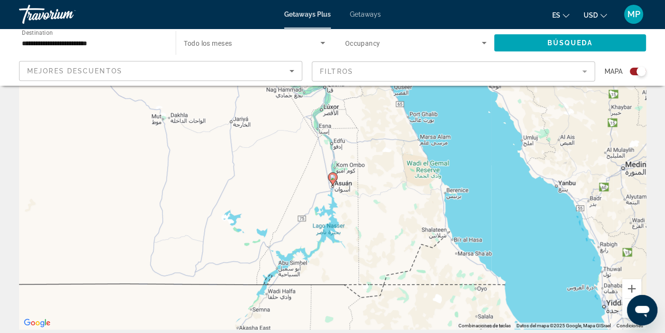
scroll to position [0, 0]
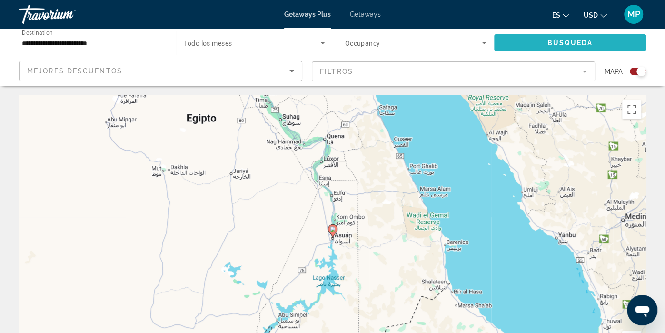
click at [510, 41] on span "Search widget" at bounding box center [570, 42] width 152 height 23
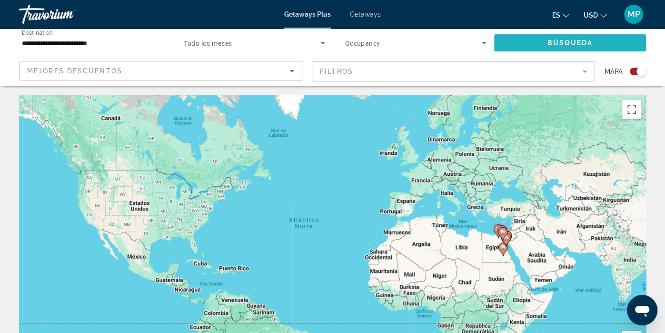
click at [506, 44] on span "Search widget" at bounding box center [570, 42] width 152 height 23
click at [490, 249] on div "Para activar la función de arrastrar con el teclado, presiona Alt + Intro. Una …" at bounding box center [332, 238] width 627 height 286
click at [501, 234] on image "Main content" at bounding box center [503, 232] width 6 height 6
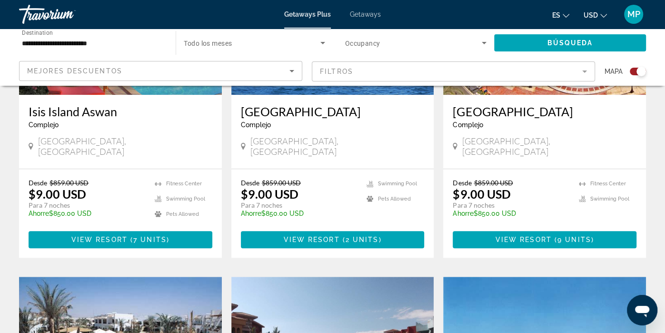
scroll to position [472, 0]
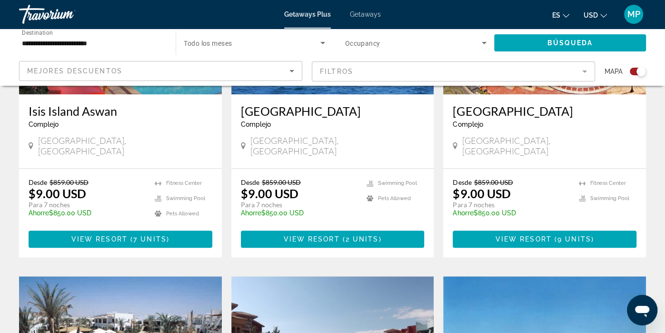
click at [265, 112] on h3 "[GEOGRAPHIC_DATA]" at bounding box center [333, 111] width 184 height 14
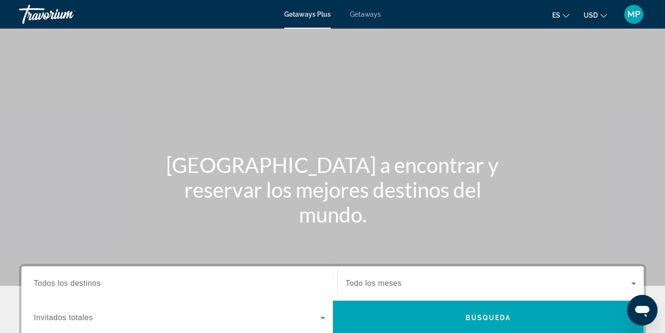
click at [96, 283] on span "Todos los destinos" at bounding box center [67, 283] width 67 height 8
click at [96, 283] on input "Destination Todos los destinos" at bounding box center [179, 283] width 291 height 11
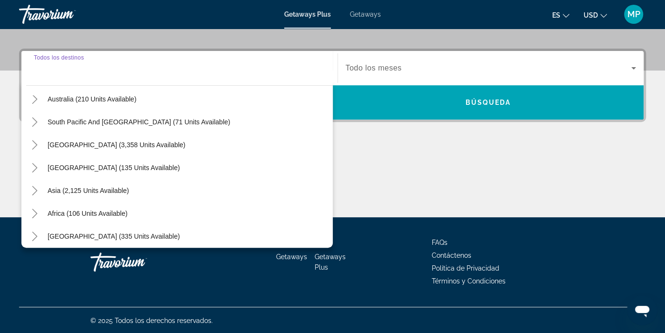
scroll to position [154, 0]
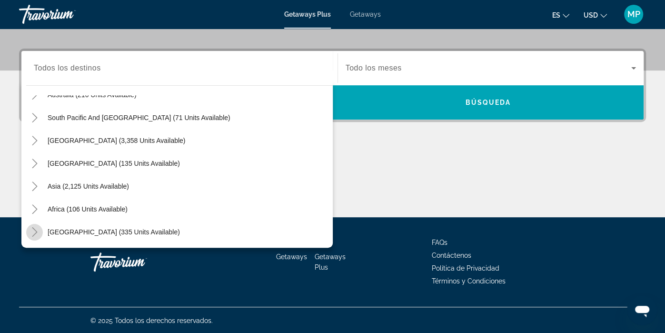
click at [31, 231] on icon "Toggle Middle East (335 units available)" at bounding box center [35, 232] width 10 height 10
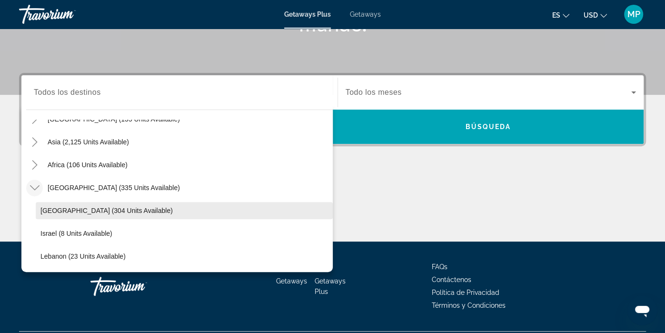
scroll to position [193, 0]
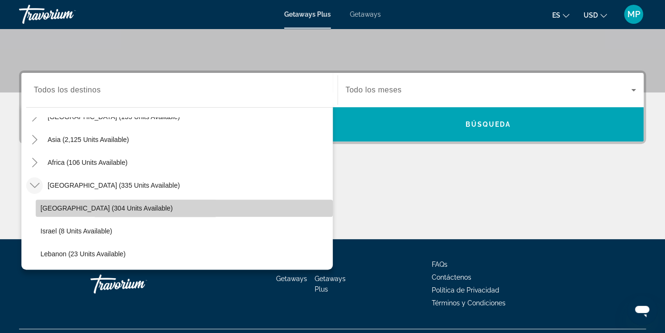
click at [153, 208] on span "Search widget" at bounding box center [184, 208] width 297 height 23
type input "**********"
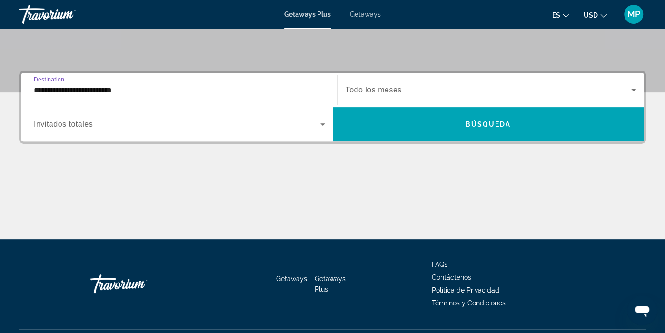
scroll to position [215, 0]
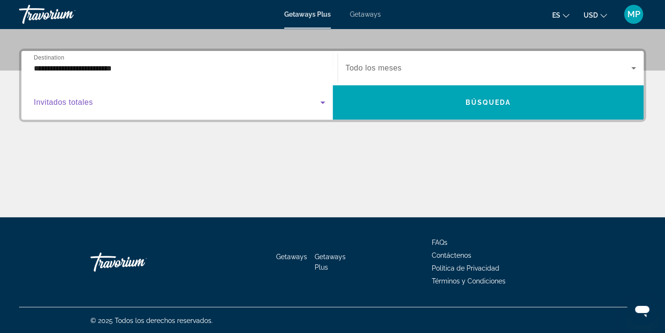
click at [322, 102] on icon "Search widget" at bounding box center [322, 102] width 5 height 2
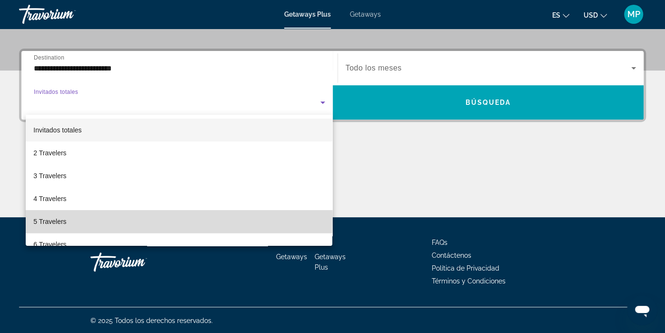
click at [80, 221] on mat-option "5 Travelers" at bounding box center [179, 221] width 307 height 23
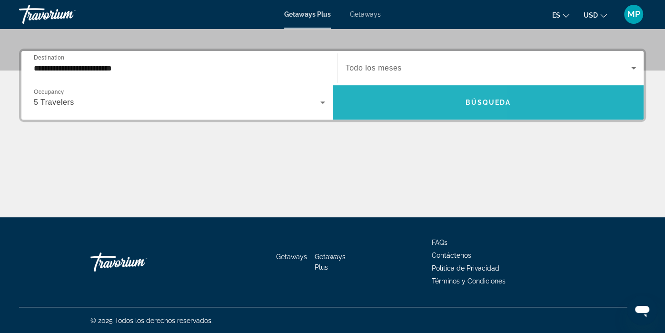
click at [395, 95] on span "Search widget" at bounding box center [488, 102] width 311 height 23
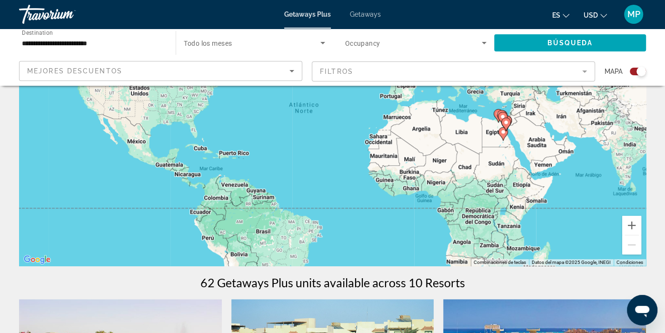
scroll to position [116, 0]
click at [535, 46] on span "Search widget" at bounding box center [570, 42] width 152 height 23
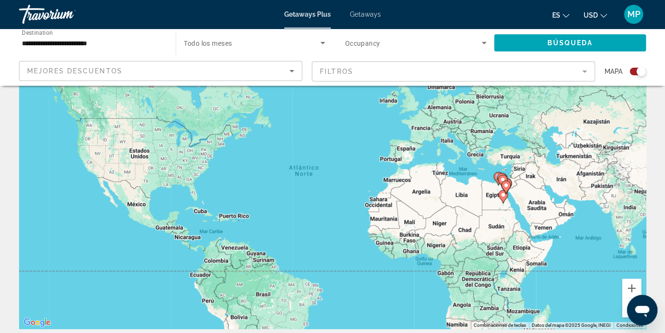
scroll to position [56, 0]
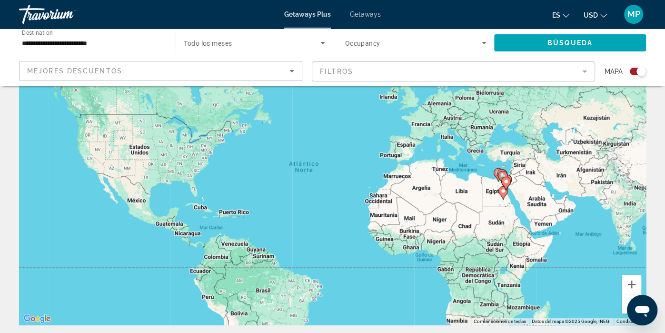
click at [409, 220] on div "Para activar la función de arrastrar con el teclado, presiona Alt + Intro. Una …" at bounding box center [332, 182] width 627 height 286
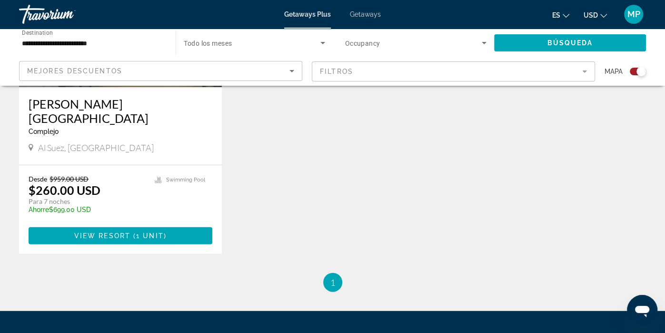
scroll to position [1486, 0]
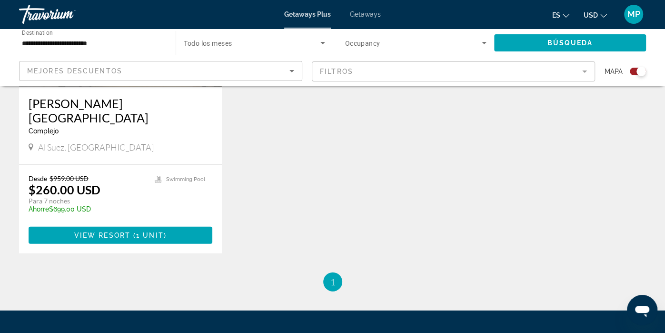
click at [332, 277] on span "1" at bounding box center [332, 282] width 5 height 10
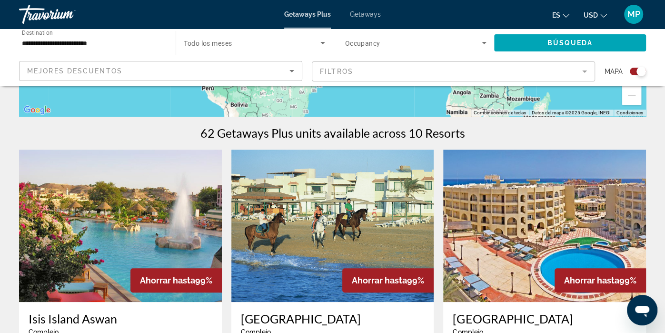
scroll to position [261, 0]
